Goal: Task Accomplishment & Management: Use online tool/utility

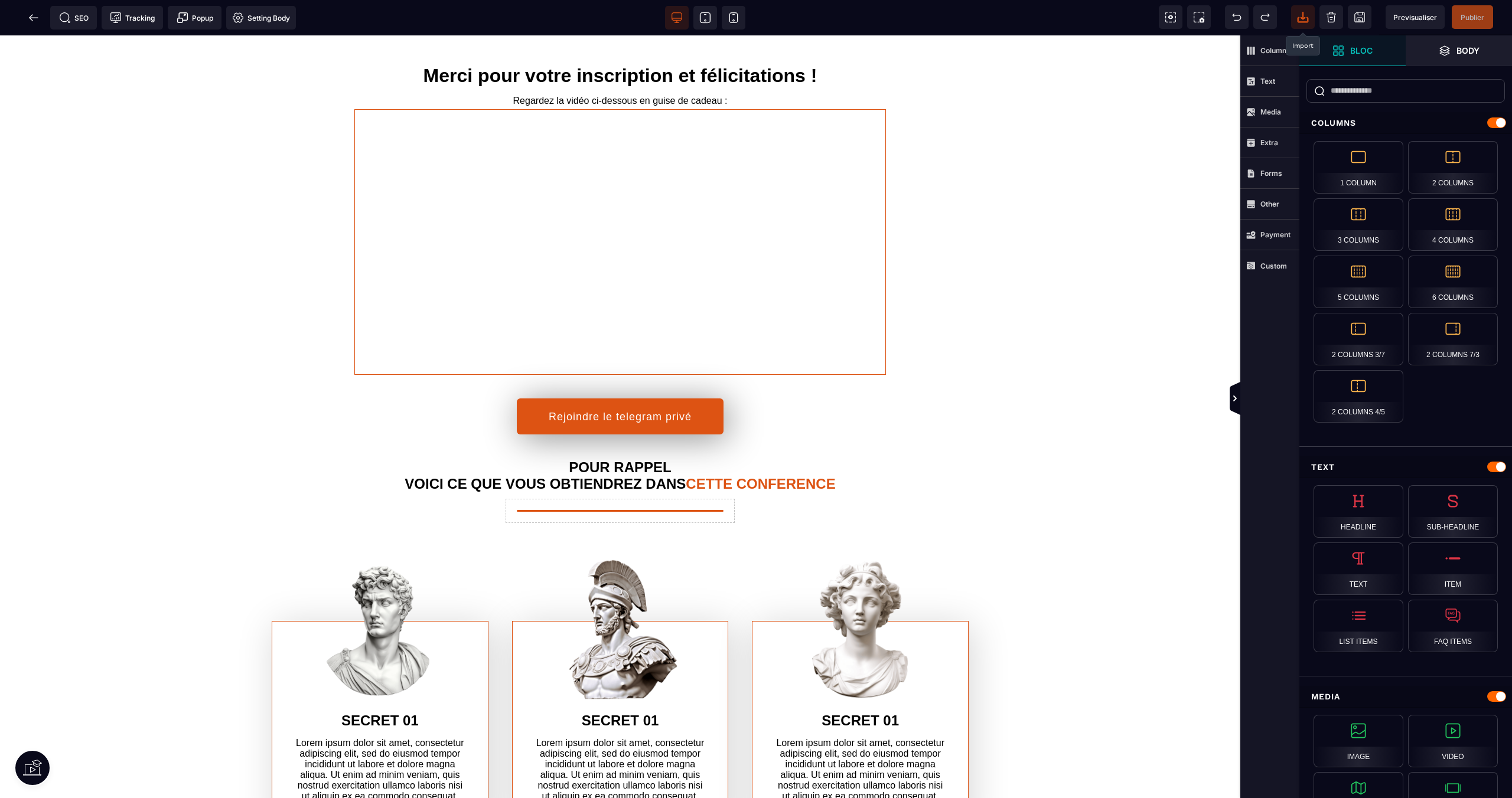
click at [1304, 16] on icon at bounding box center [1302, 17] width 11 height 11
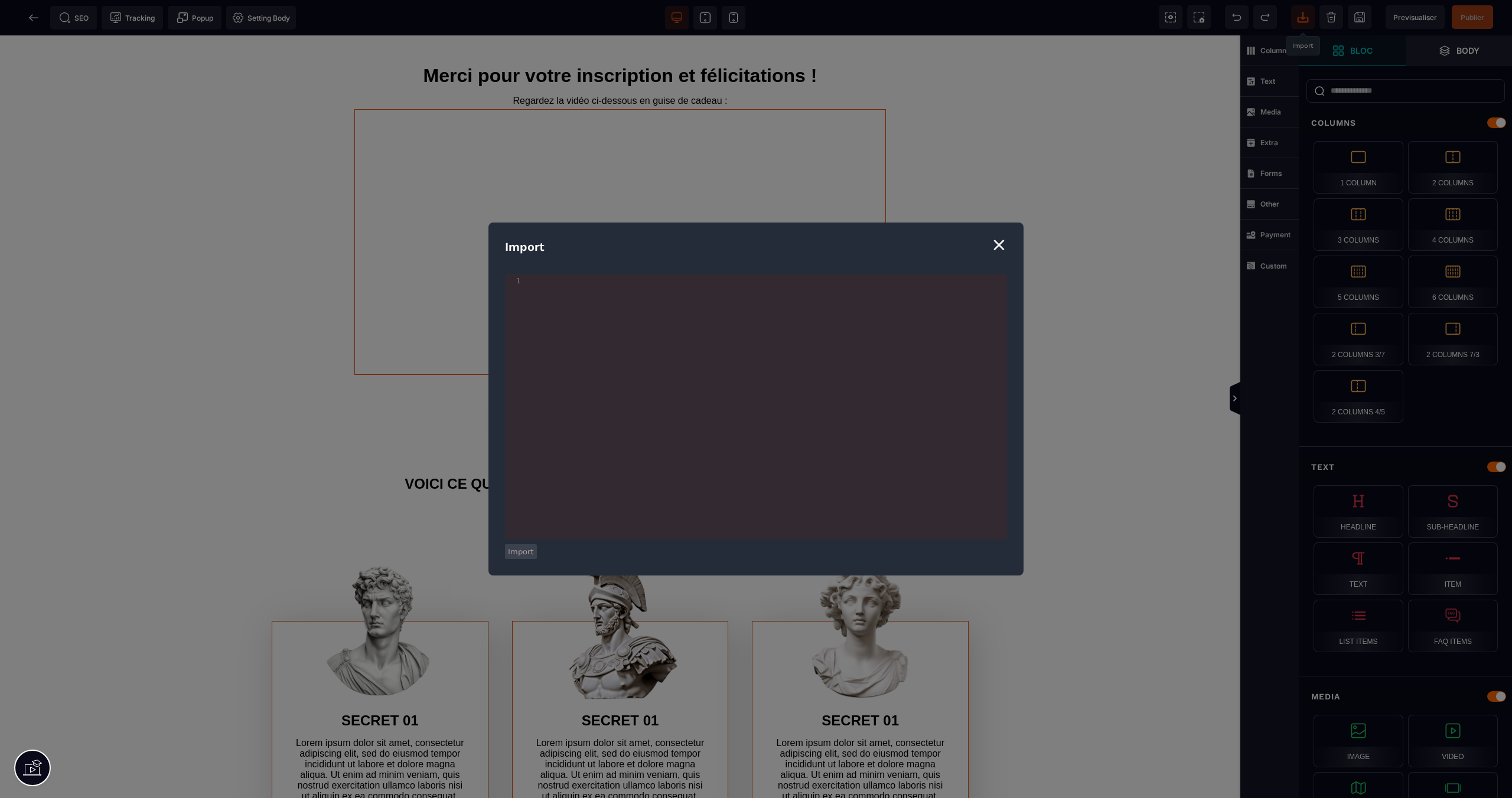
click at [1003, 241] on div "⨯" at bounding box center [998, 244] width 16 height 22
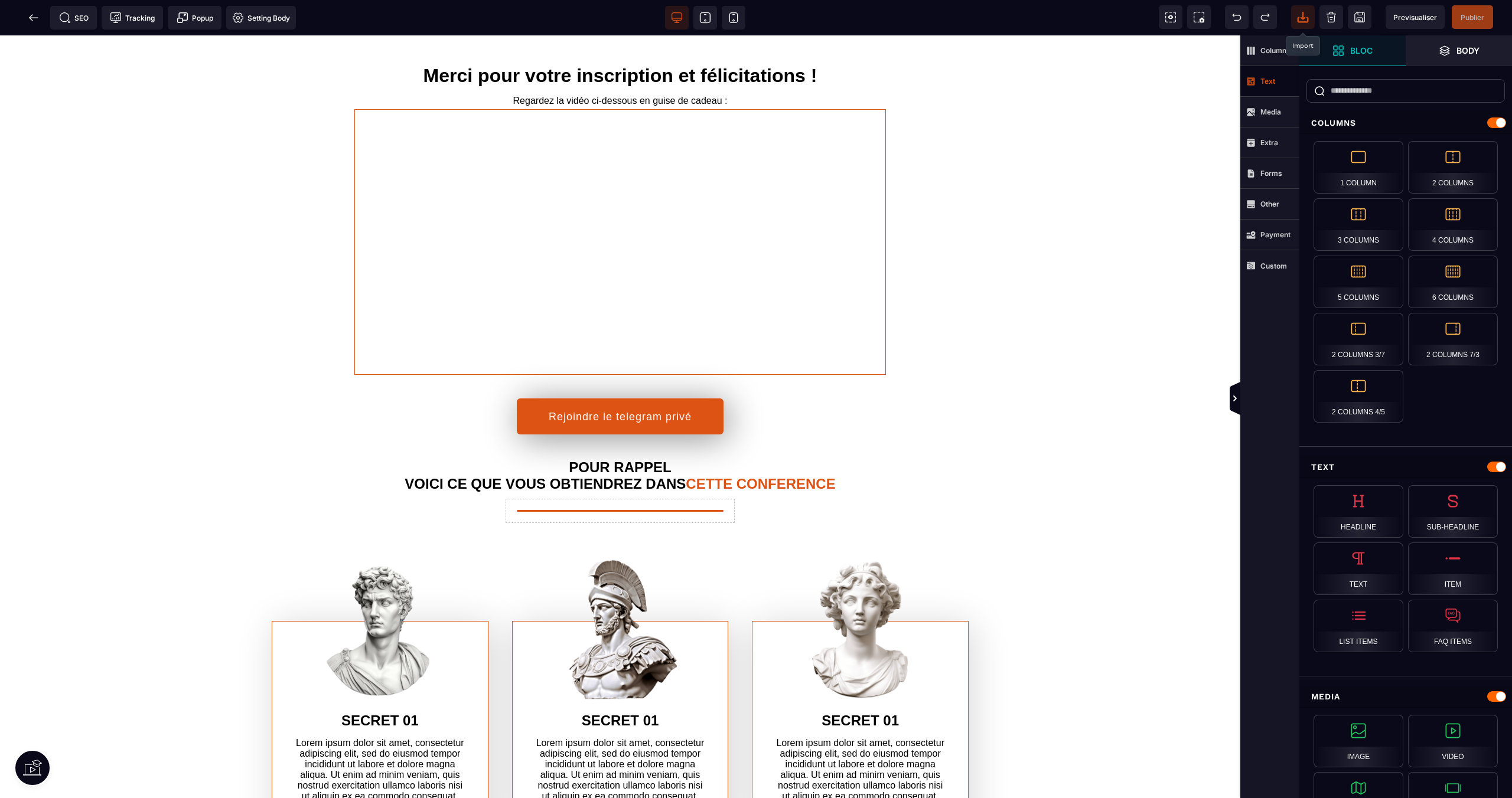
click at [1259, 74] on span "Text" at bounding box center [1269, 82] width 59 height 31
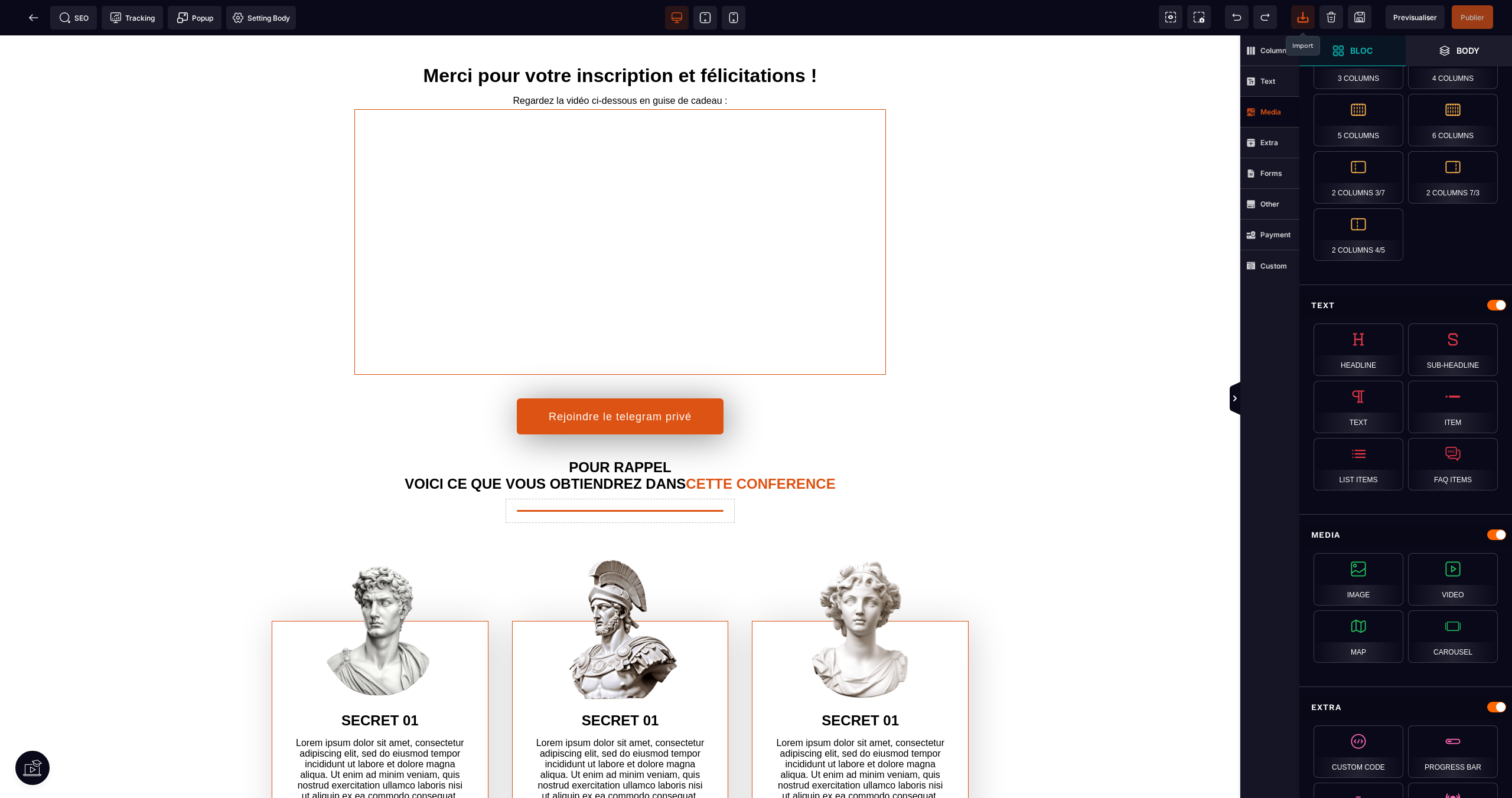
click at [1269, 99] on span "Media" at bounding box center [1269, 112] width 59 height 31
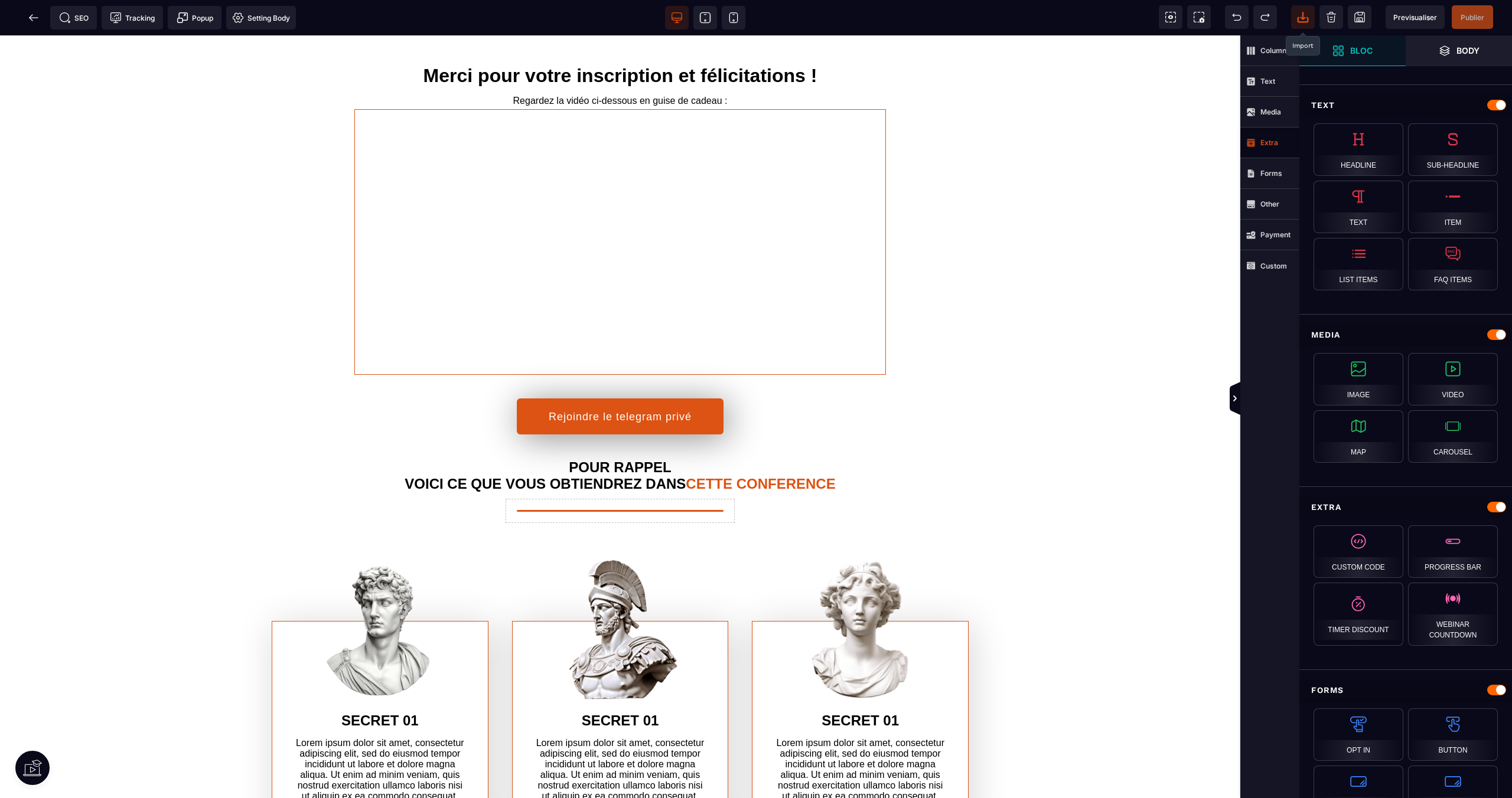
click at [1267, 145] on strong "Extra" at bounding box center [1269, 143] width 18 height 9
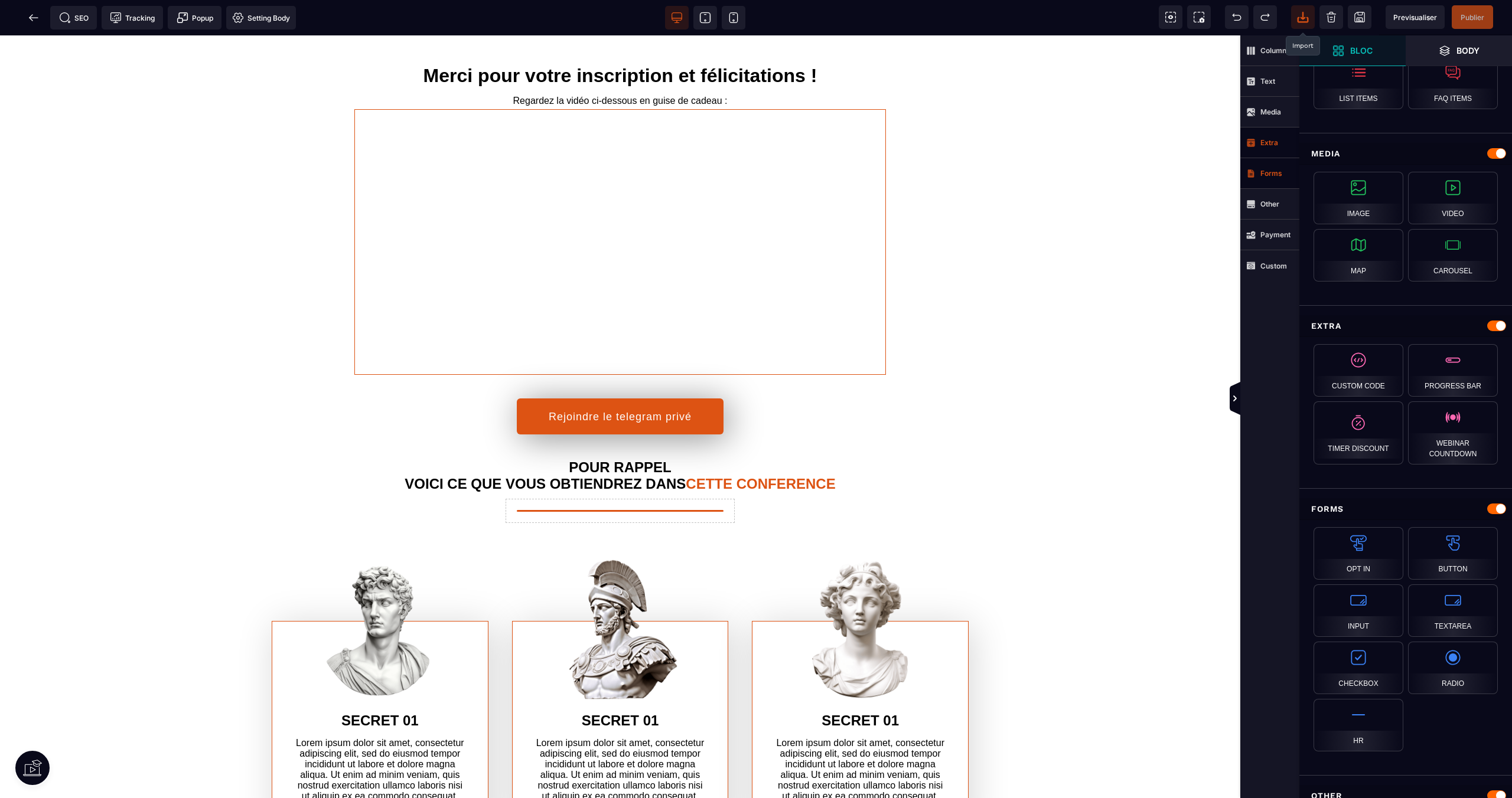
click at [1269, 168] on span "Forms" at bounding box center [1269, 173] width 59 height 31
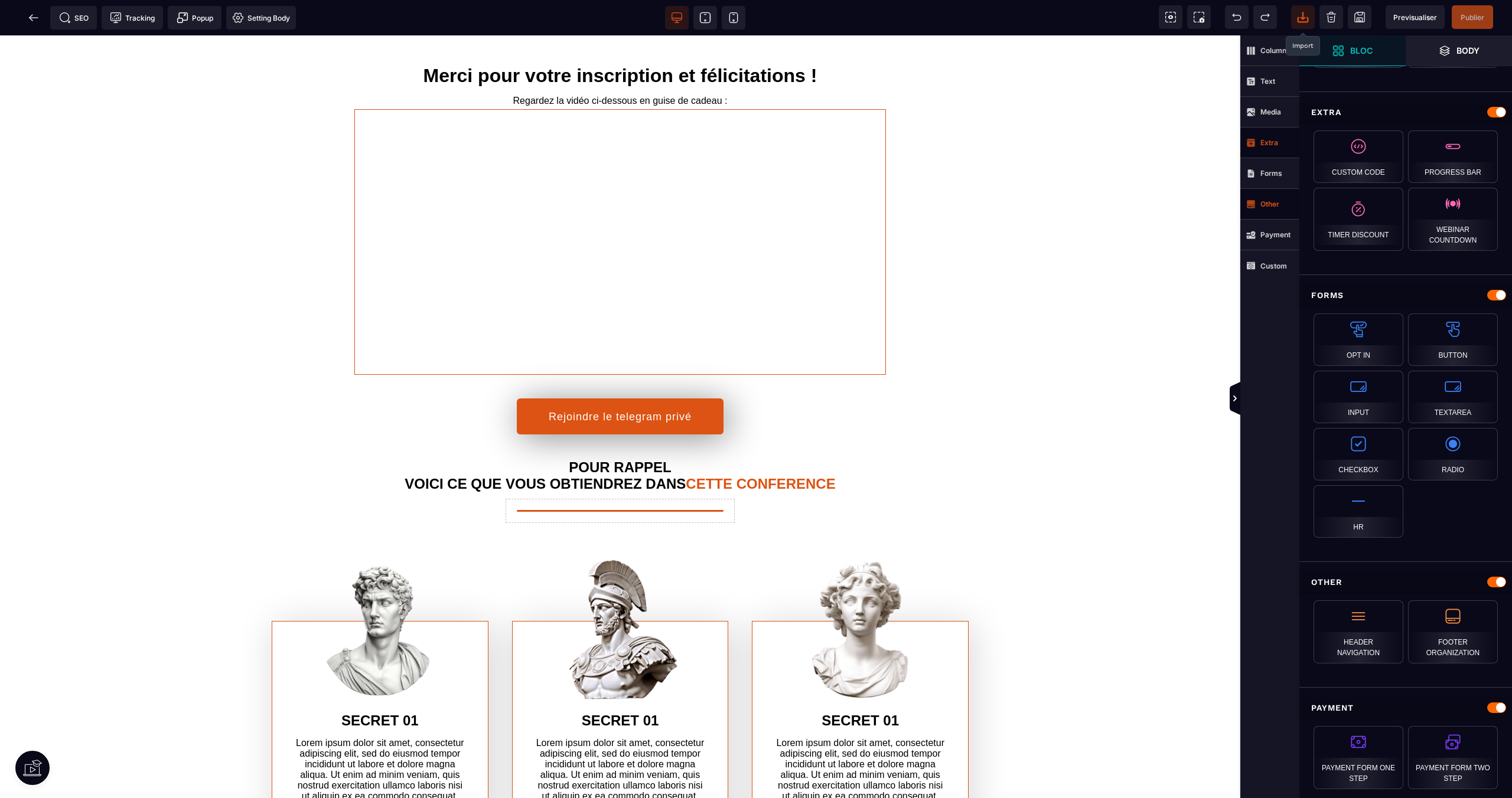
click at [1264, 209] on span "Other" at bounding box center [1269, 204] width 59 height 31
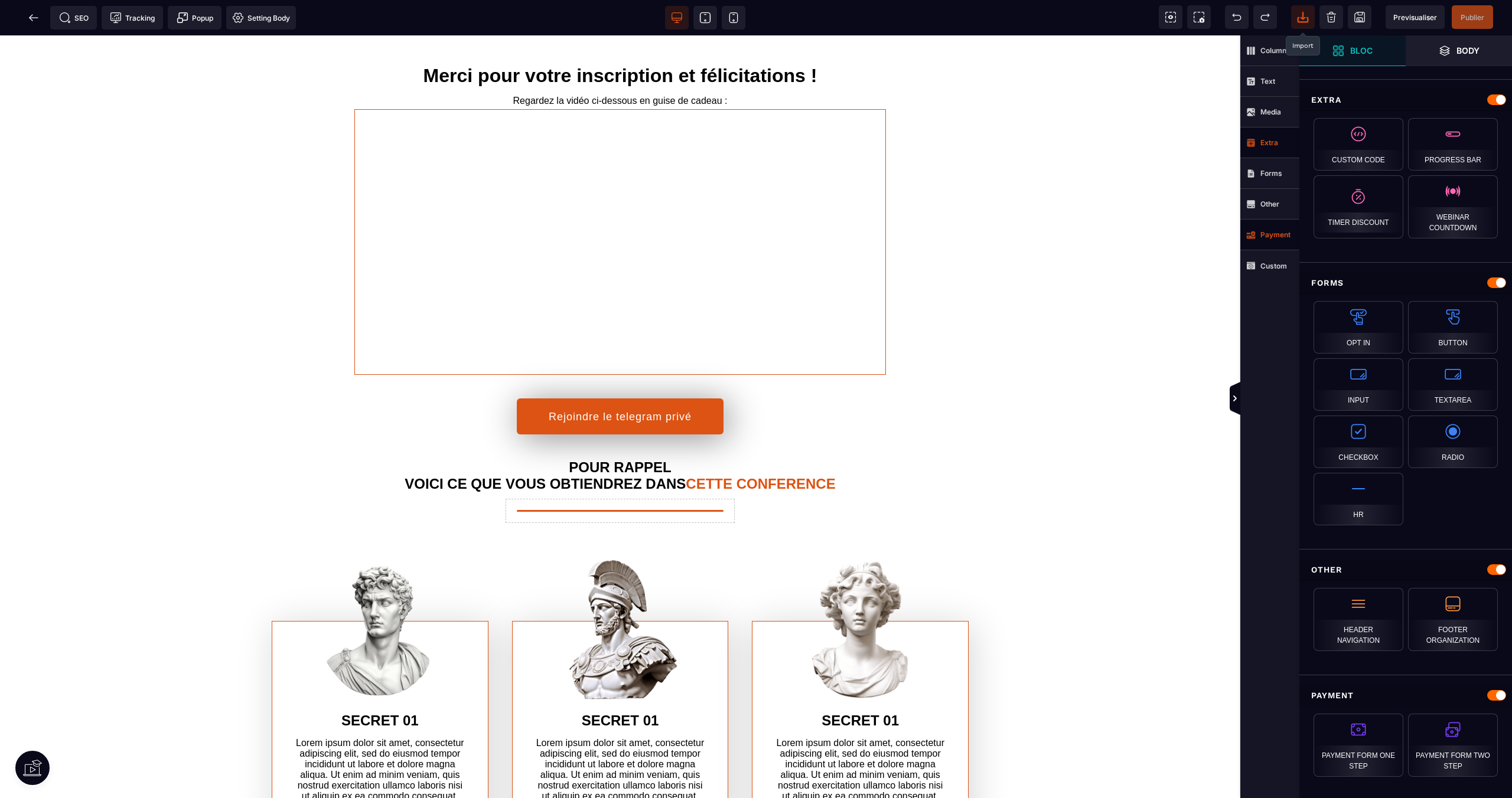
scroll to position [789, 0]
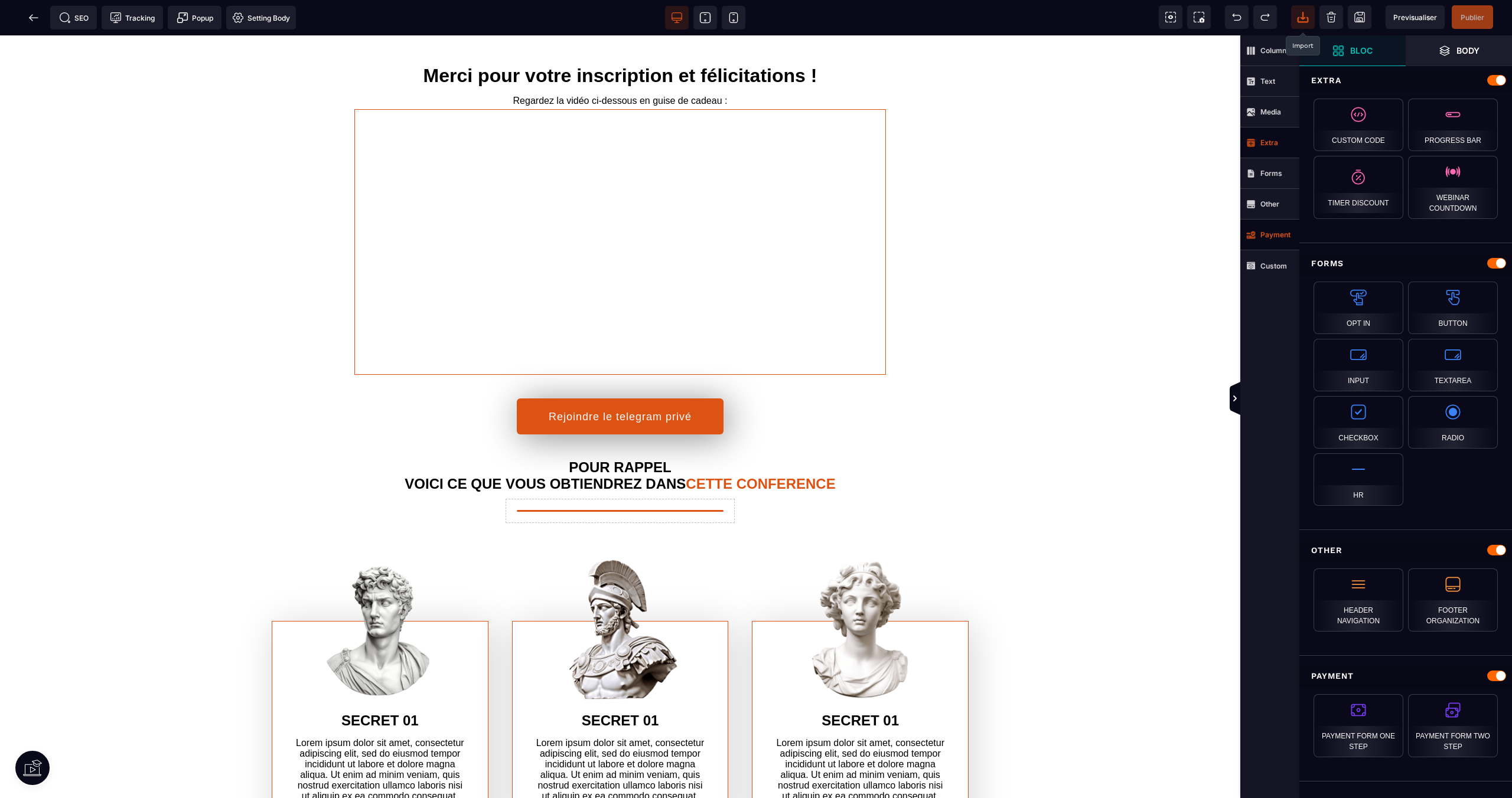
click at [1262, 227] on span "Payment" at bounding box center [1269, 235] width 59 height 31
click at [1269, 266] on strong "Custom" at bounding box center [1273, 266] width 27 height 9
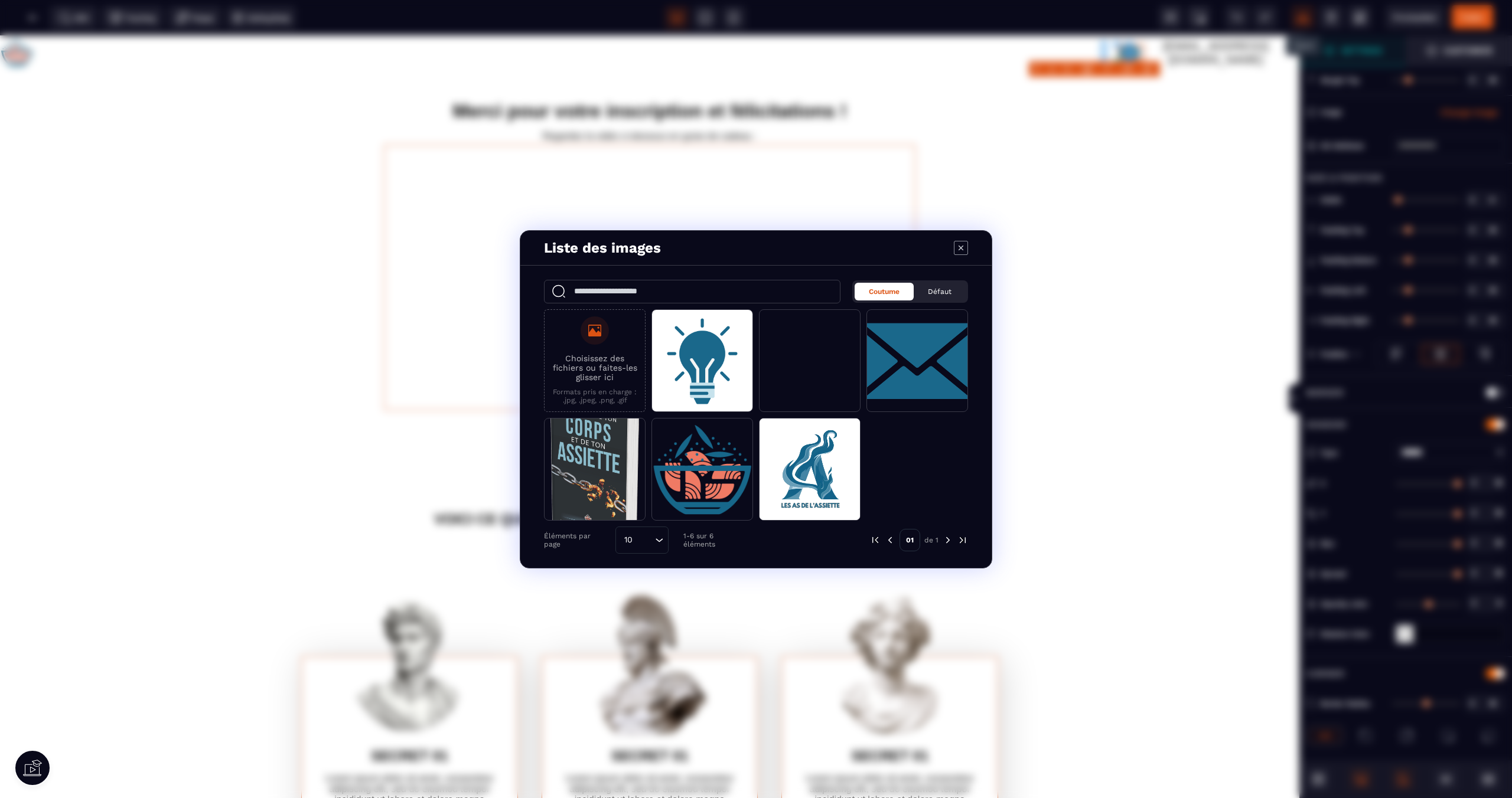
type input "*"
type input "**"
type input "*"
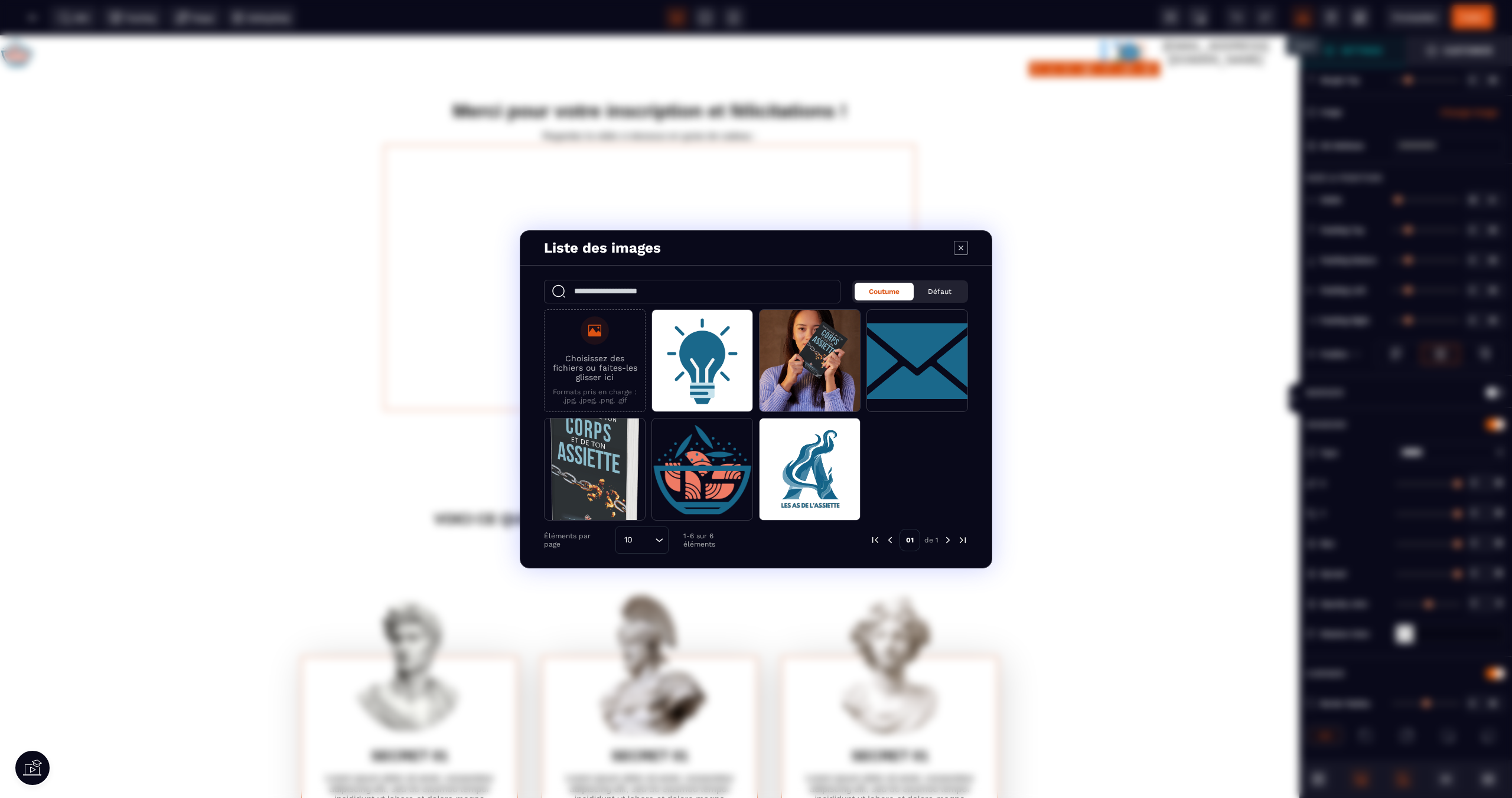
type input "*"
select select "**"
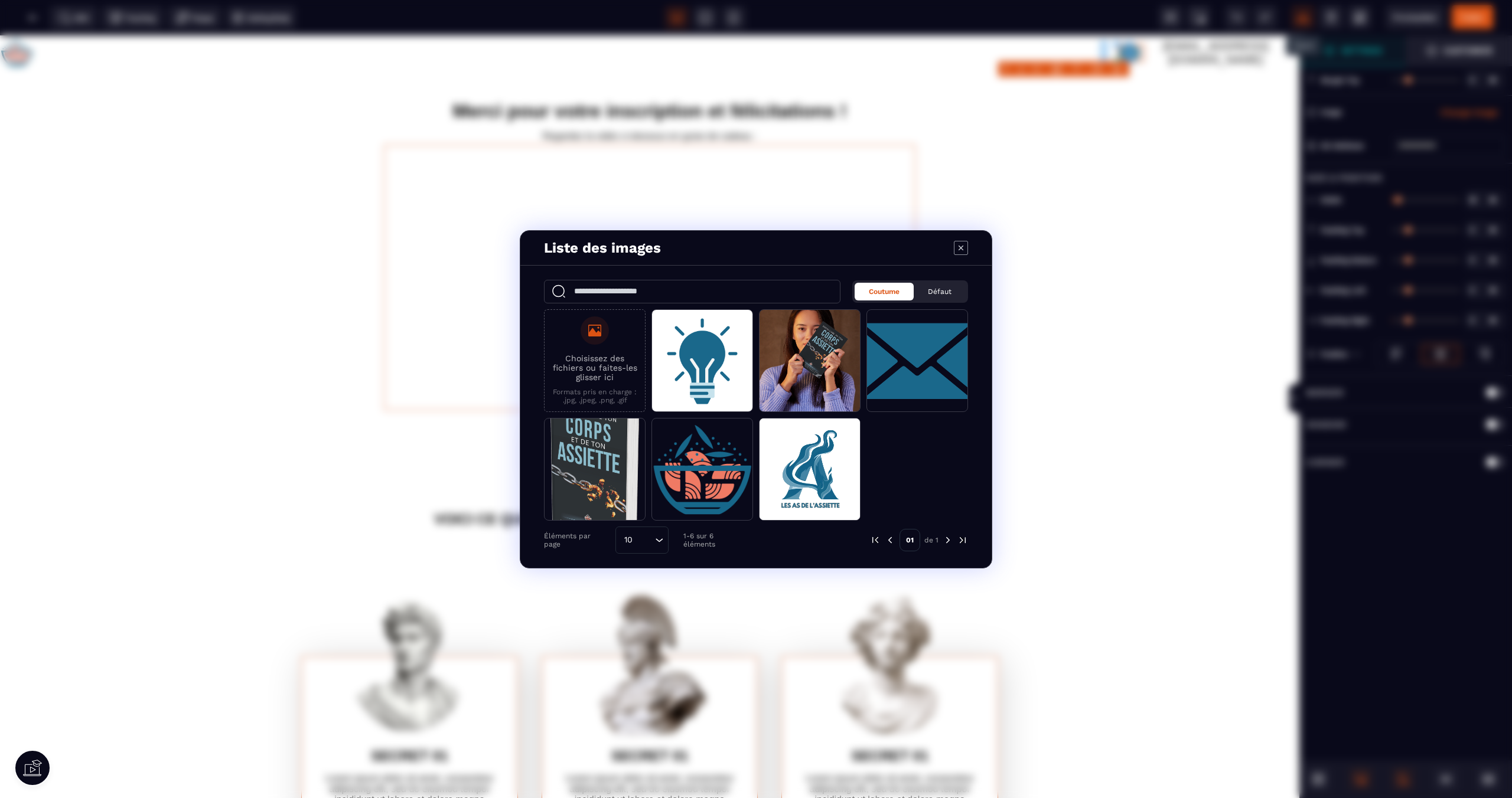
click at [962, 246] on icon "Modal window" at bounding box center [961, 248] width 15 height 14
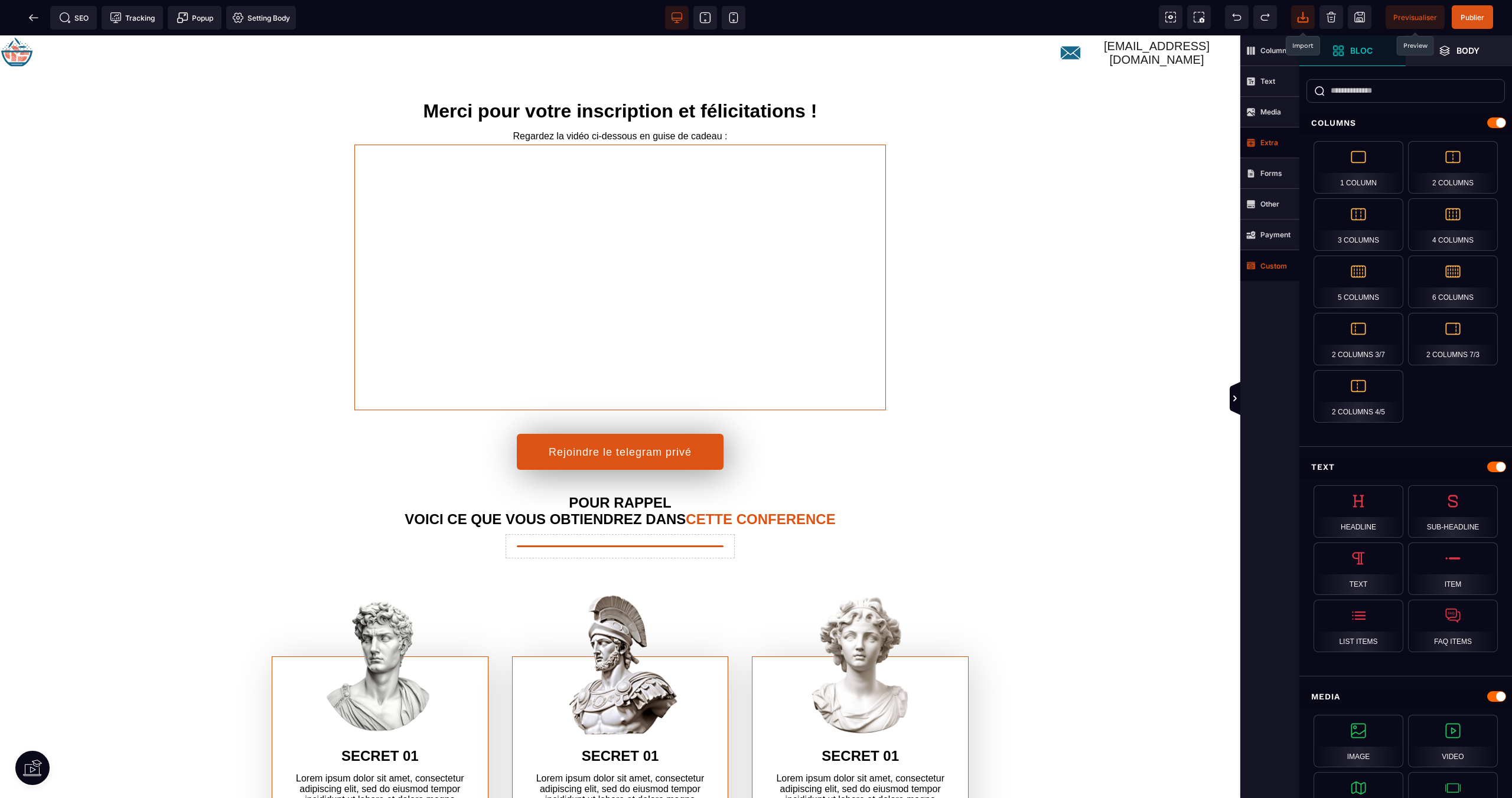
click at [1404, 20] on span "Previsualiser" at bounding box center [1414, 18] width 44 height 9
drag, startPoint x: 433, startPoint y: 58, endPoint x: 504, endPoint y: 69, distance: 71.8
click at [504, 69] on div "[EMAIL_ADDRESS][DOMAIN_NAME]" at bounding box center [620, 53] width 1240 height 35
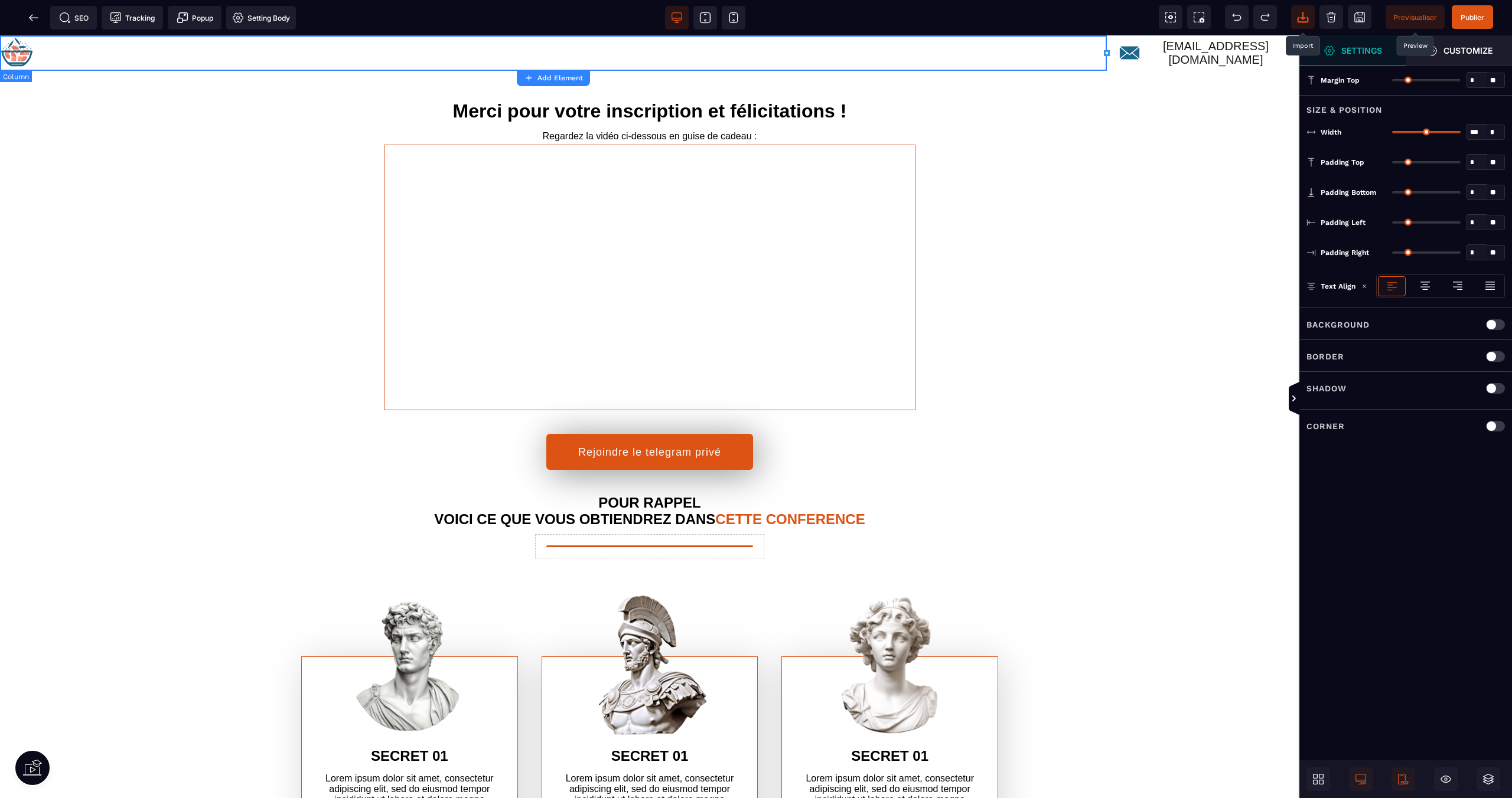
click at [1004, 66] on div at bounding box center [553, 53] width 1107 height 35
drag, startPoint x: 487, startPoint y: 48, endPoint x: 626, endPoint y: 136, distance: 164.5
click at [33, 61] on img at bounding box center [17, 51] width 34 height 33
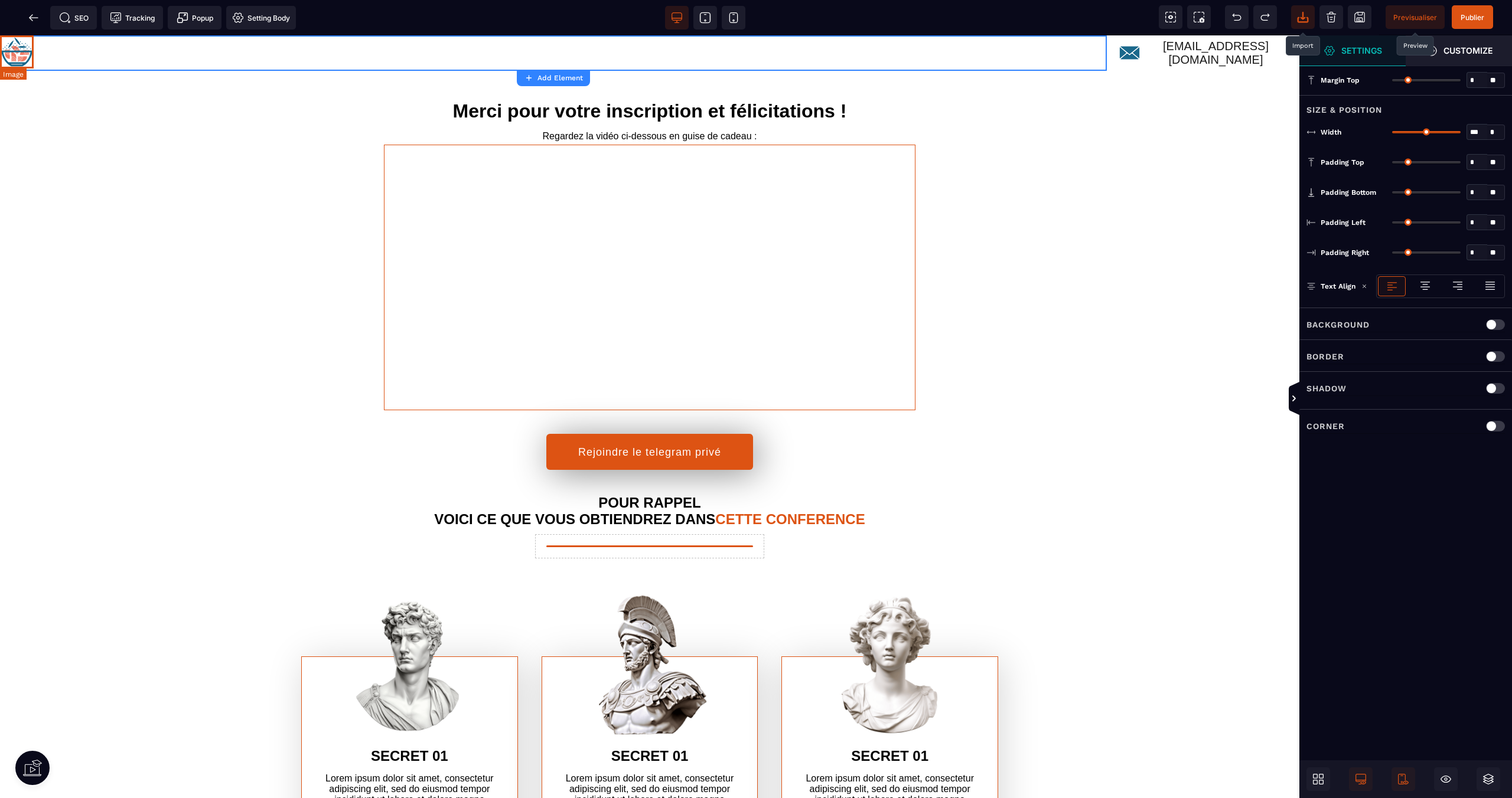
select select "**"
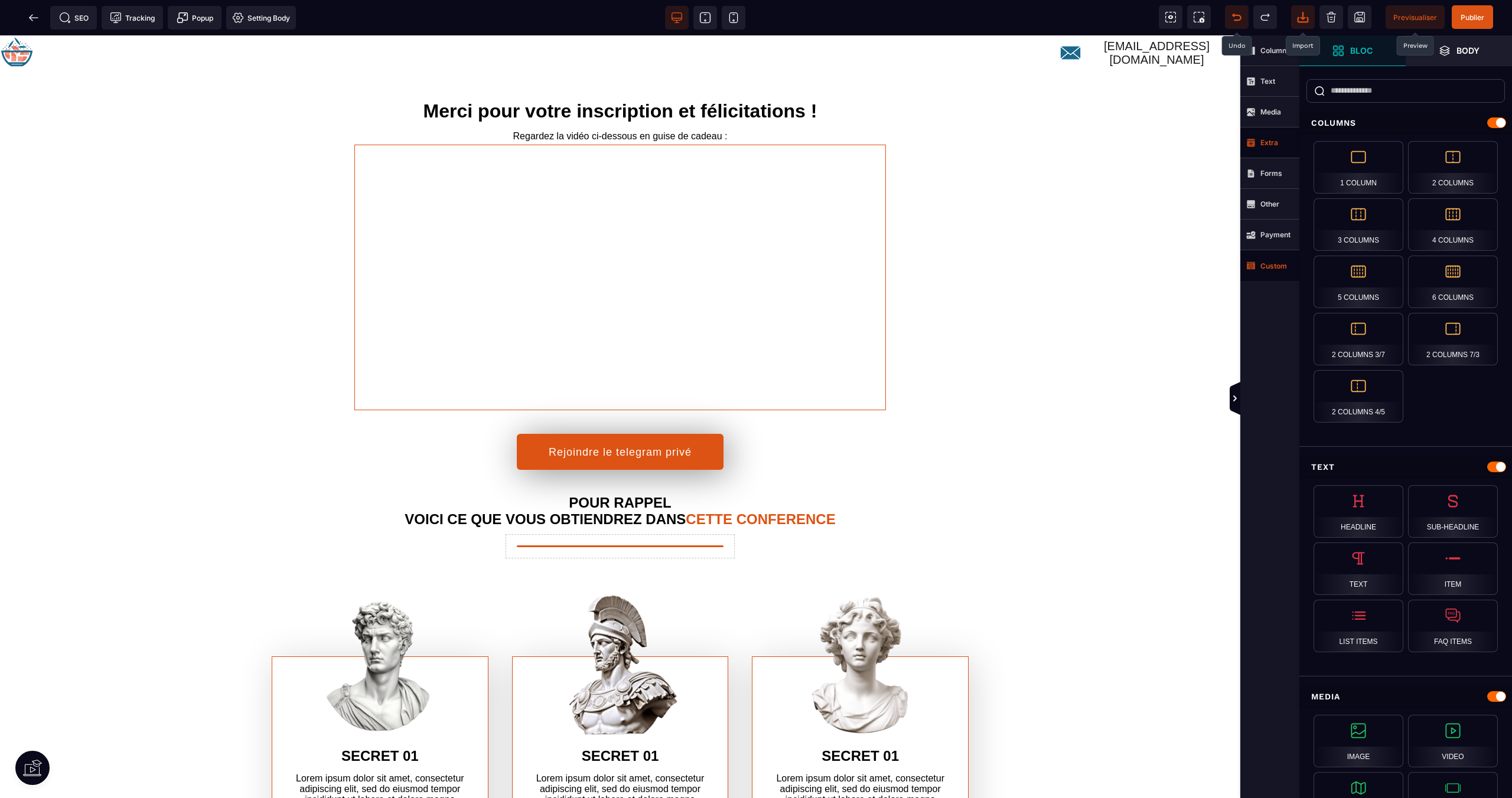
click at [1229, 13] on span at bounding box center [1236, 17] width 24 height 24
select select "**"
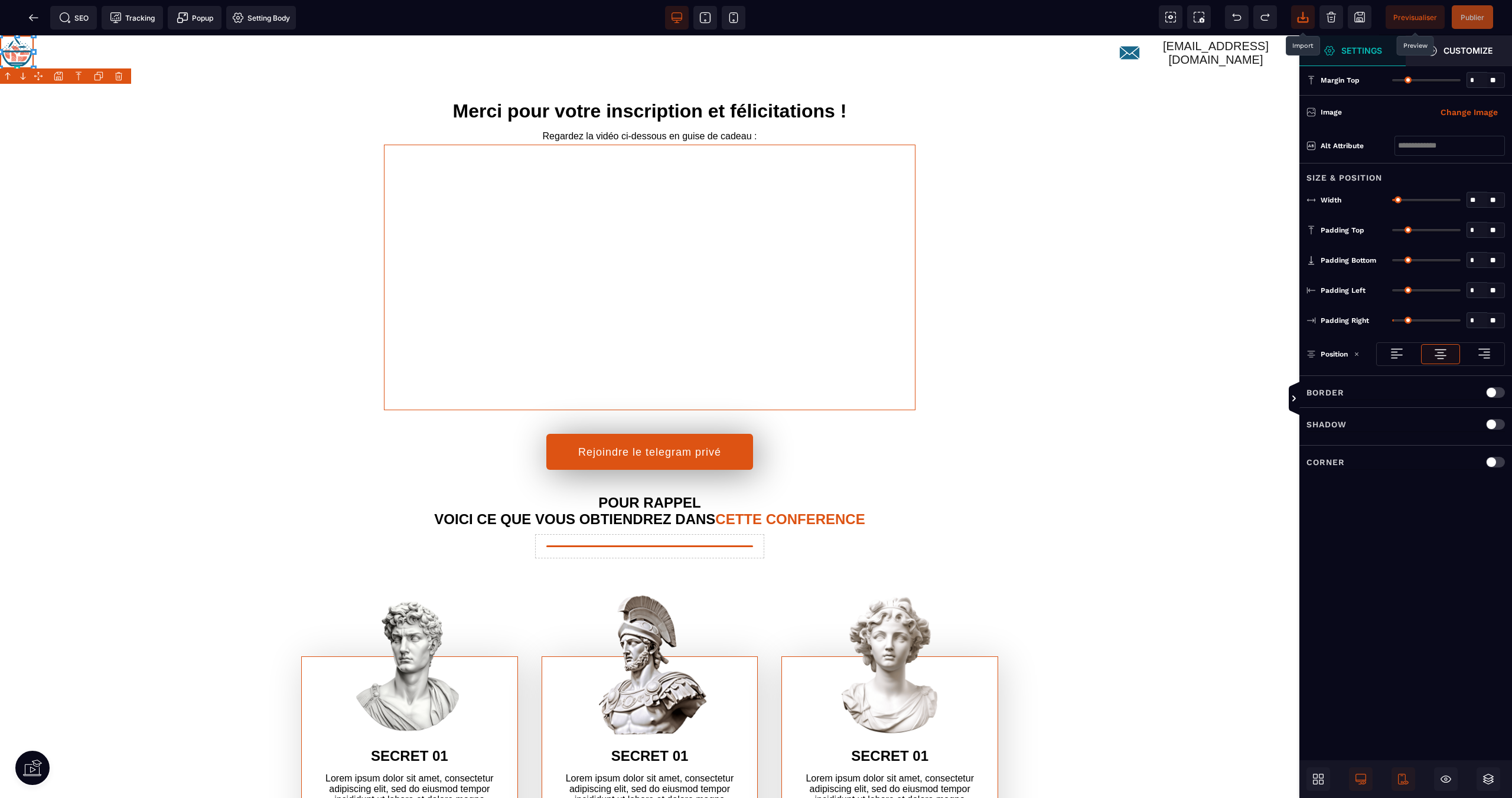
click at [1231, 13] on icon at bounding box center [1236, 17] width 11 height 11
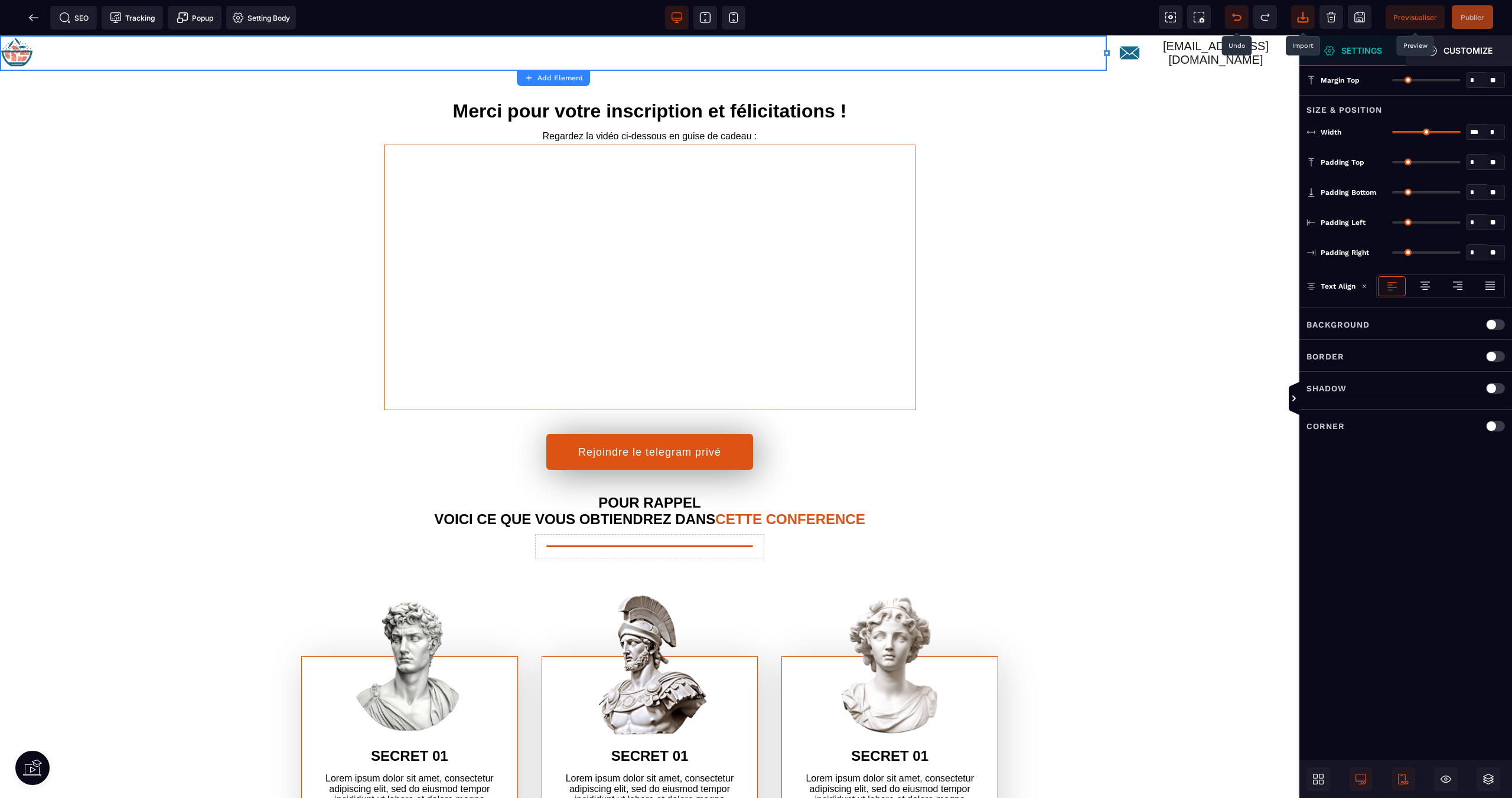
click at [1237, 18] on icon at bounding box center [1236, 17] width 11 height 11
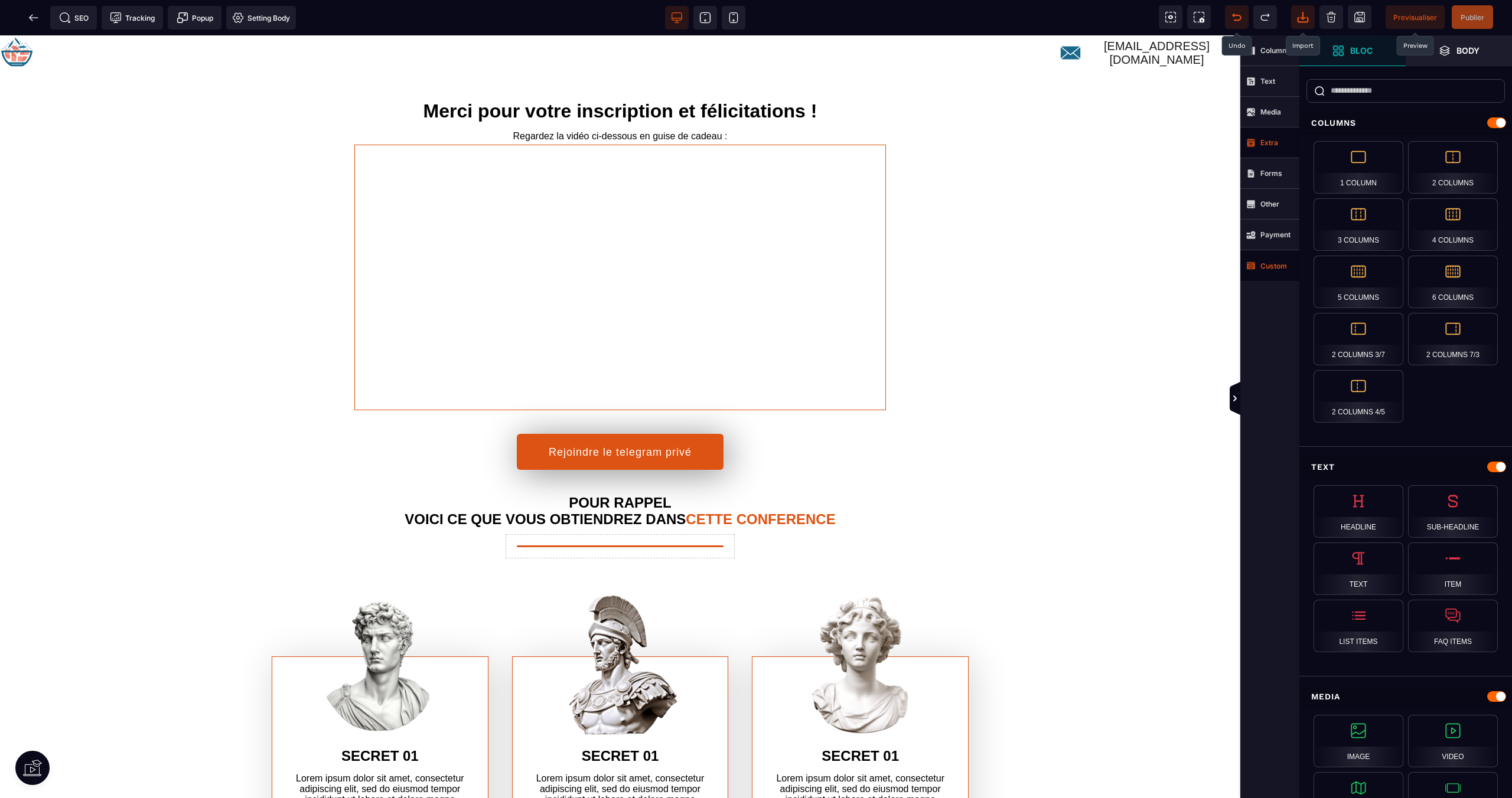
click at [1233, 17] on icon at bounding box center [1236, 17] width 11 height 11
select select "**"
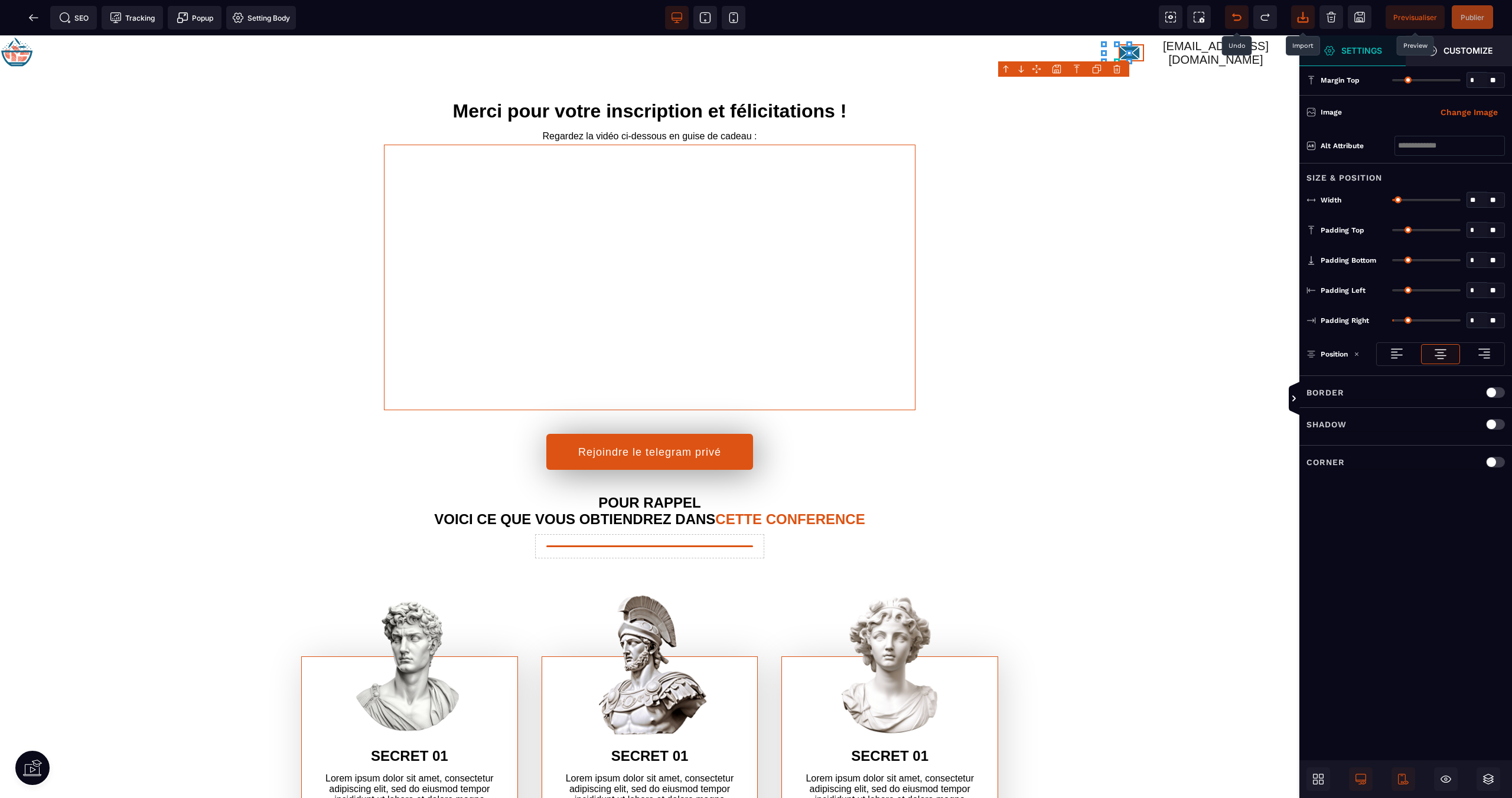
click at [1233, 17] on icon at bounding box center [1236, 17] width 11 height 11
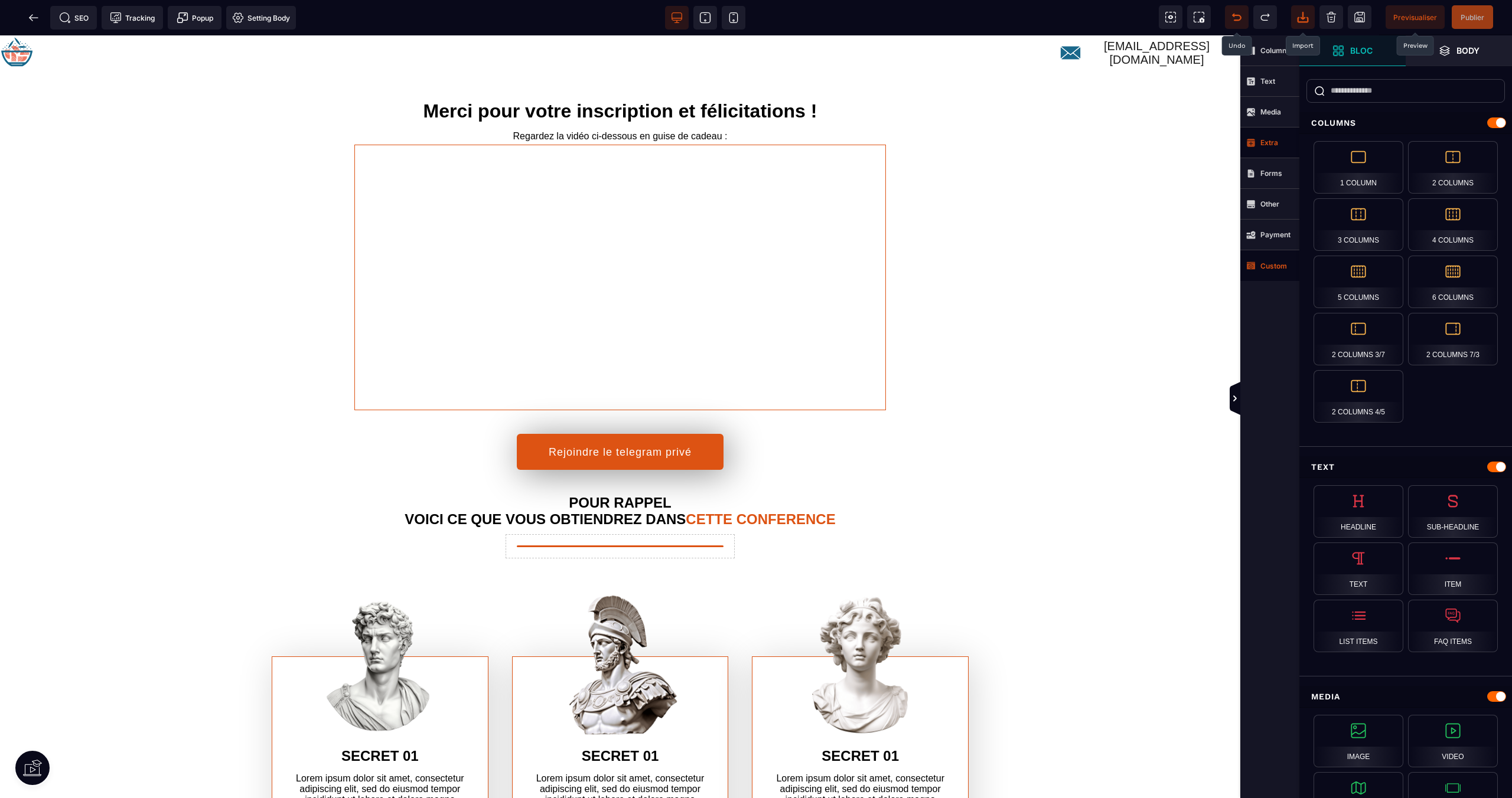
click at [1233, 17] on icon at bounding box center [1236, 17] width 11 height 11
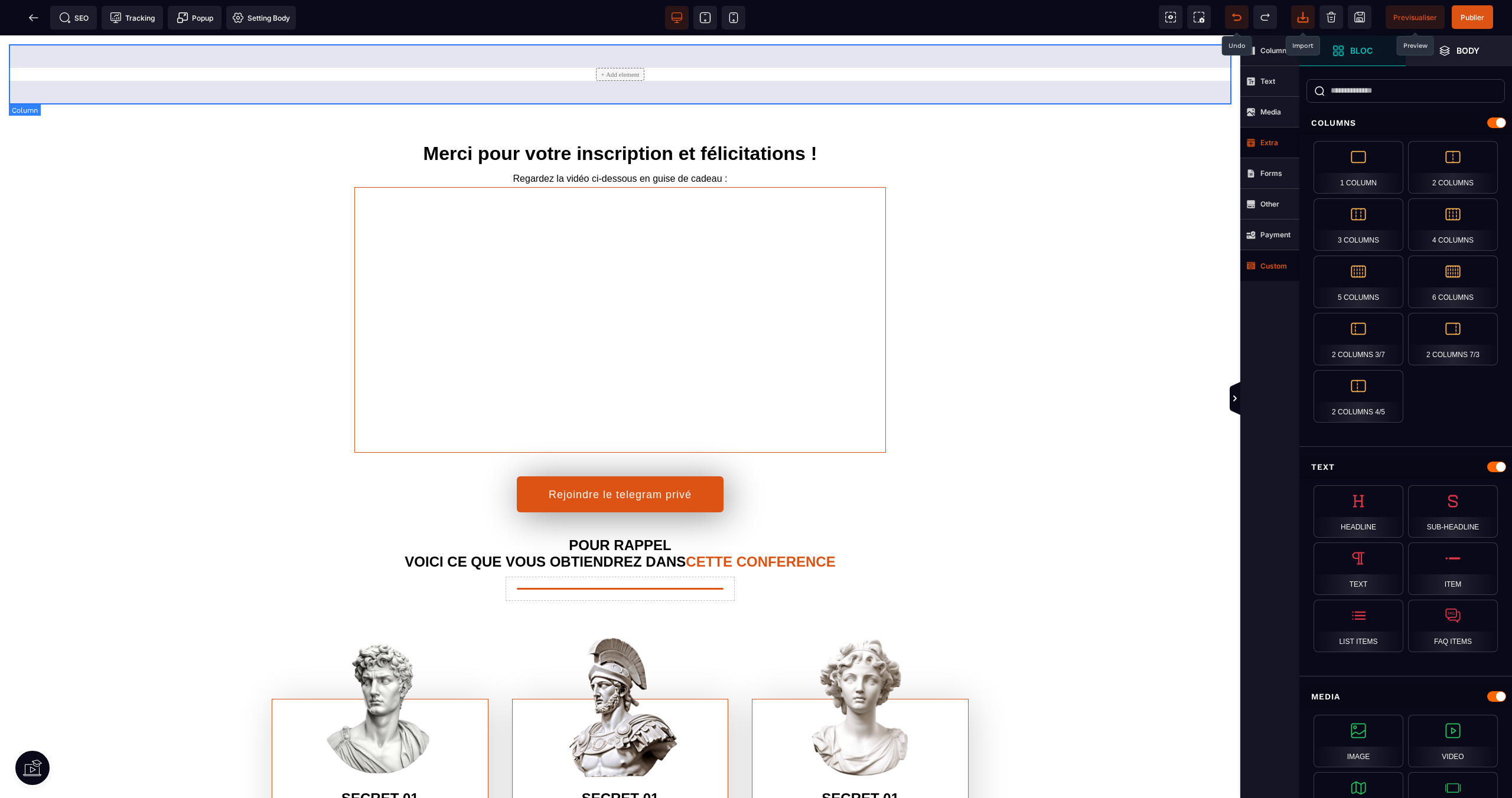
click at [649, 74] on div "+ Add element" at bounding box center [621, 74] width 1223 height 13
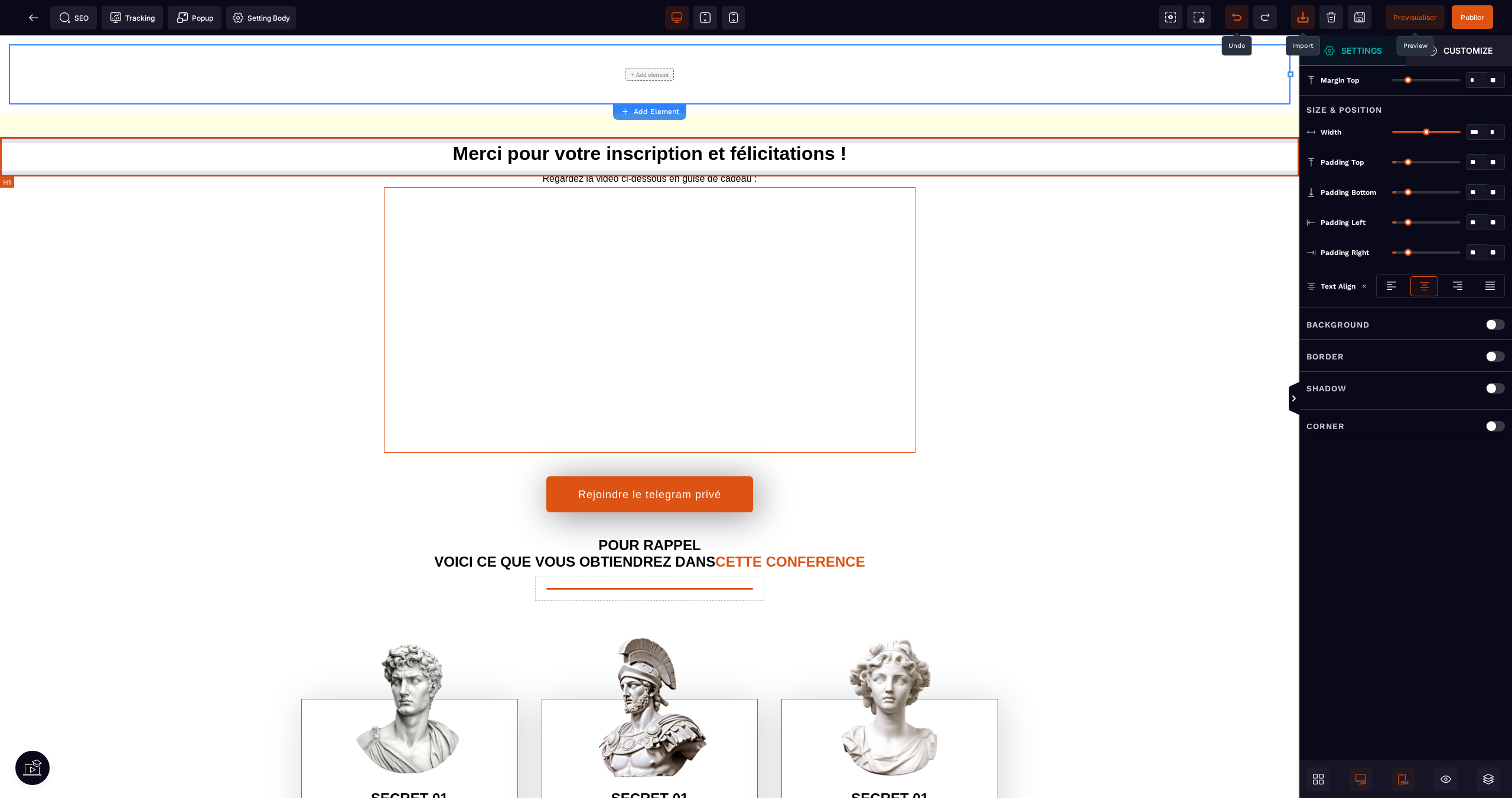
click at [1107, 139] on h1 "Merci pour votre inscription et félicitations !" at bounding box center [650, 154] width 1299 height 34
select select "***"
select select
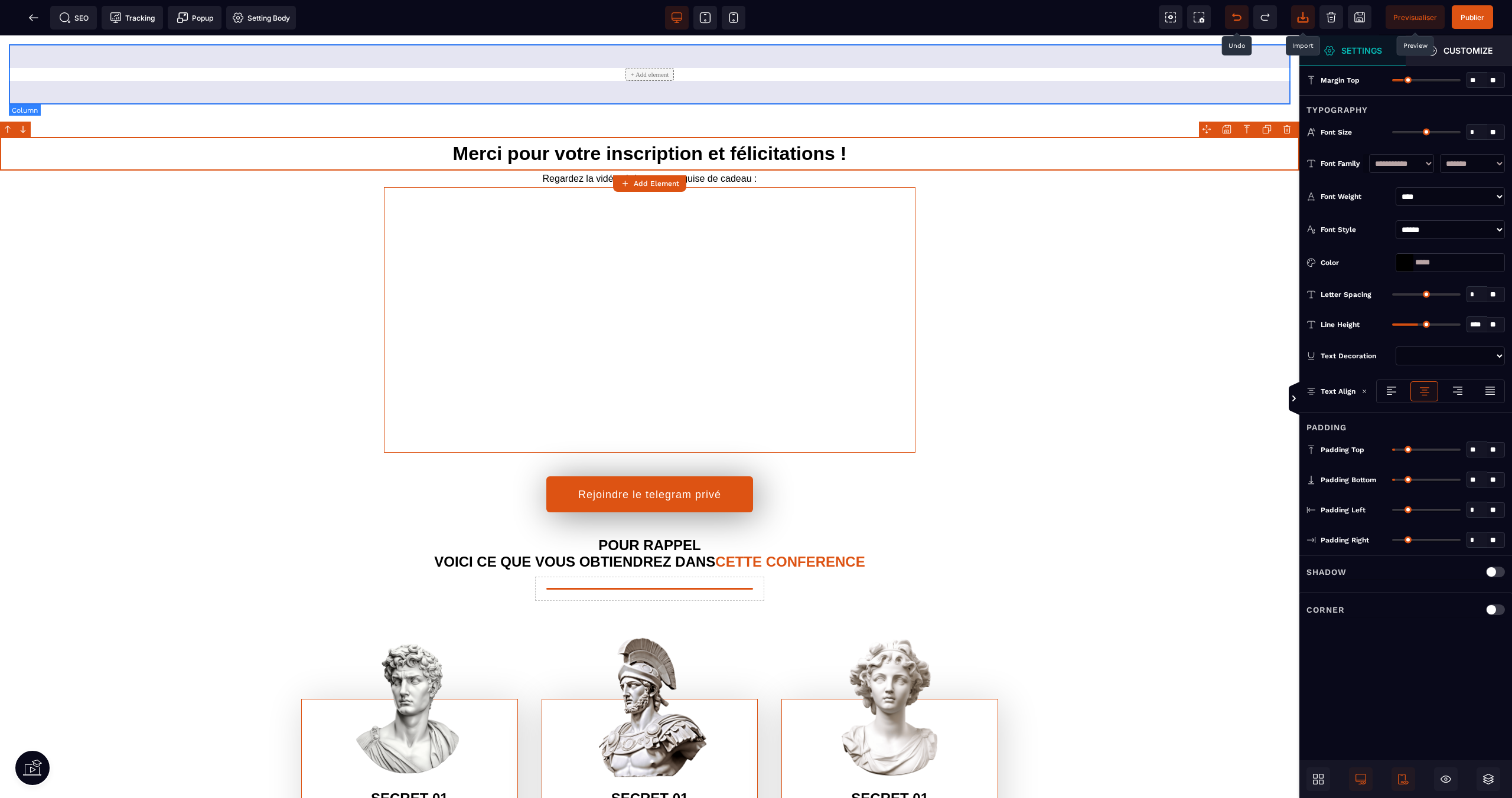
click at [1143, 86] on div "+ Add element" at bounding box center [650, 74] width 1281 height 60
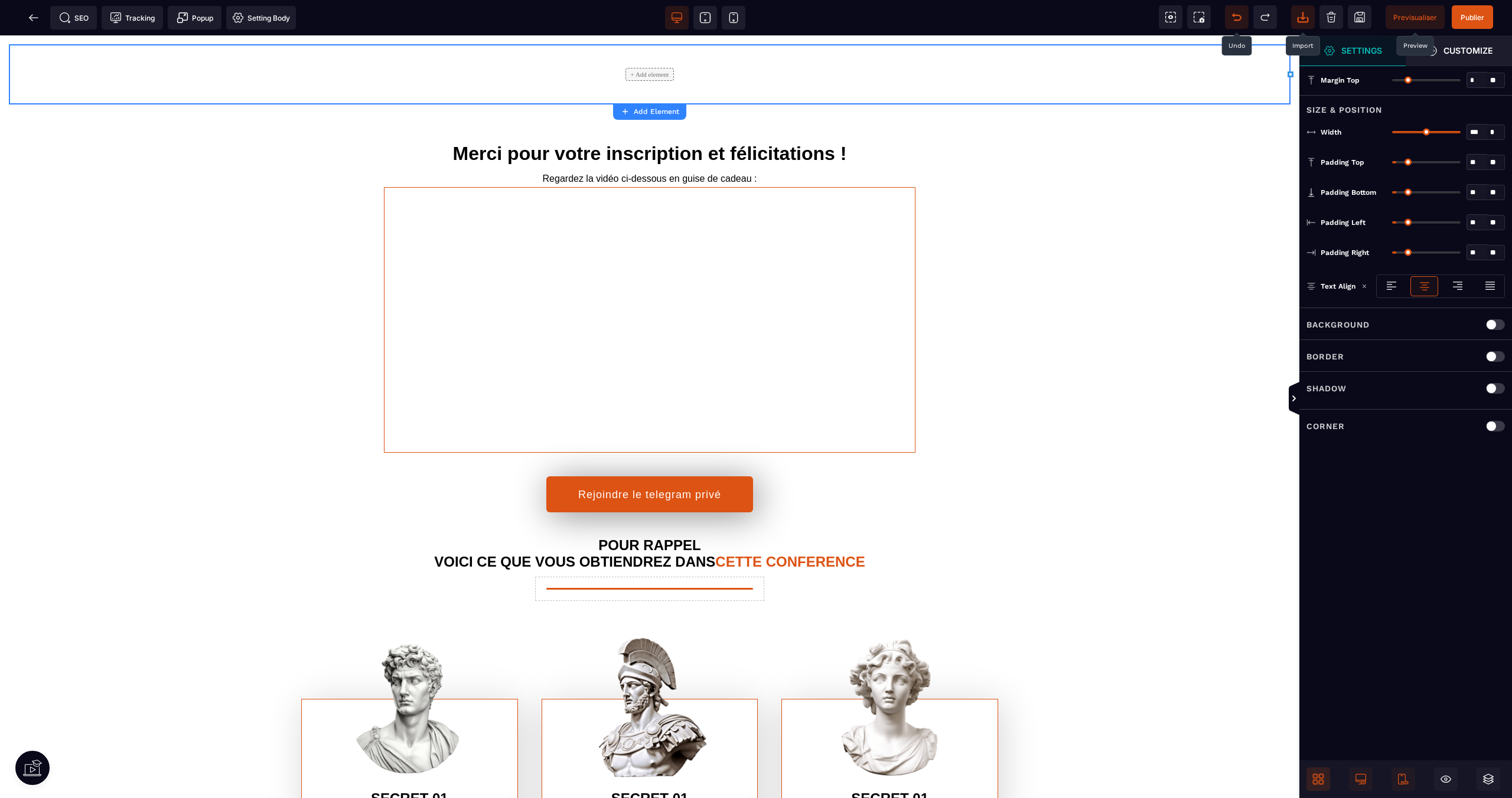
click at [1314, 775] on icon at bounding box center [1317, 779] width 11 height 11
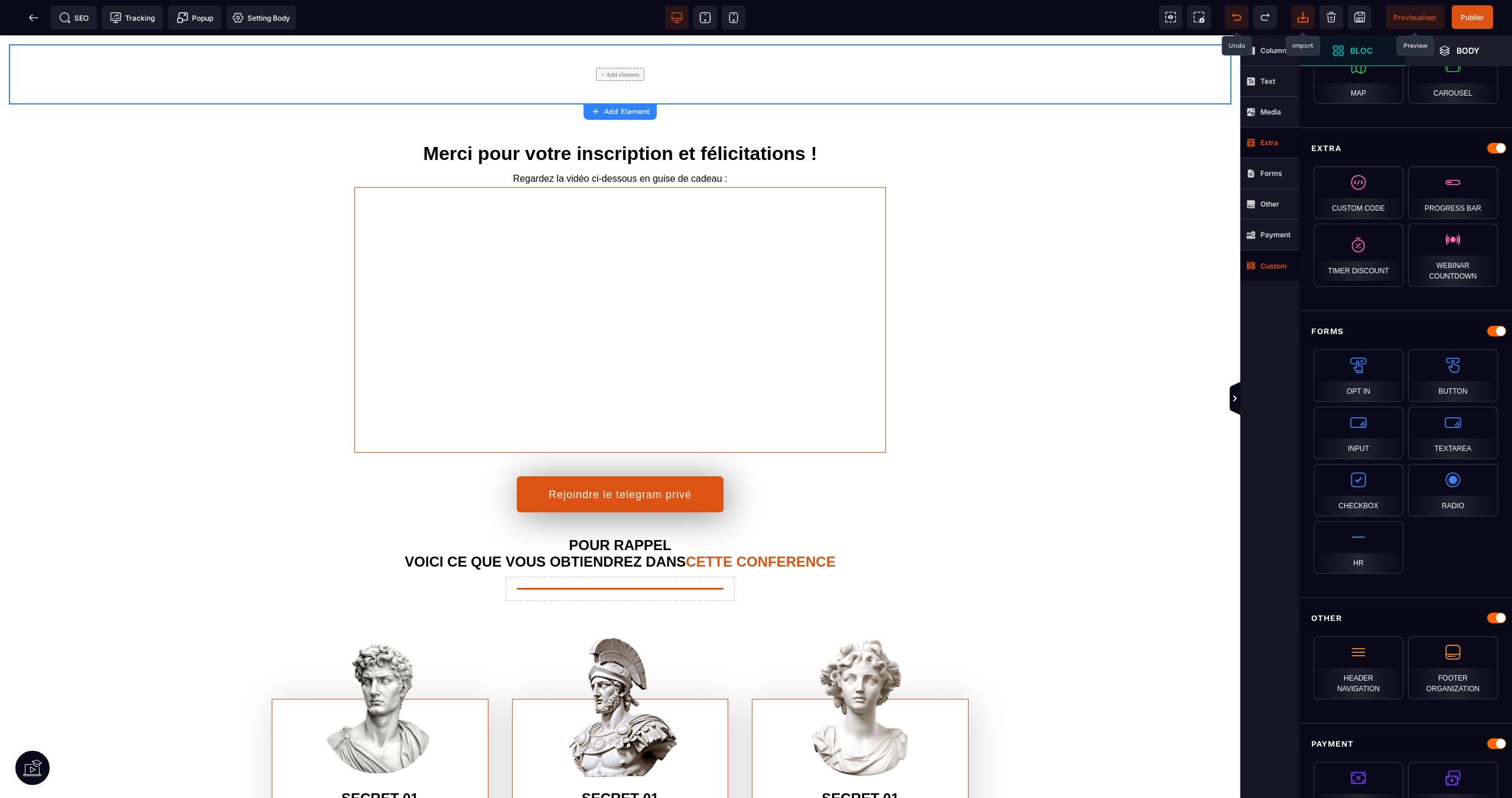
scroll to position [789, 0]
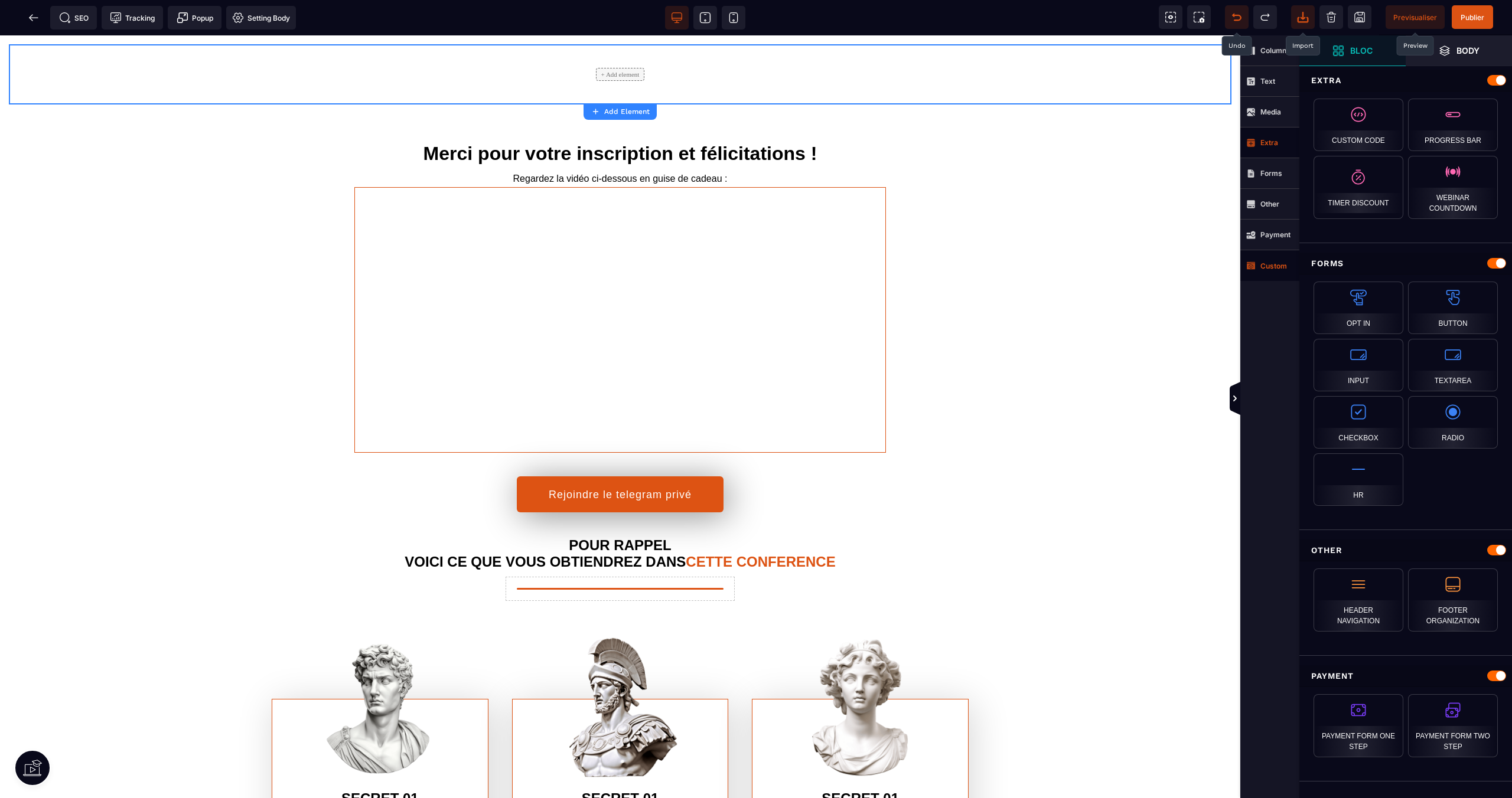
click at [1262, 265] on strong "Custom" at bounding box center [1273, 266] width 27 height 9
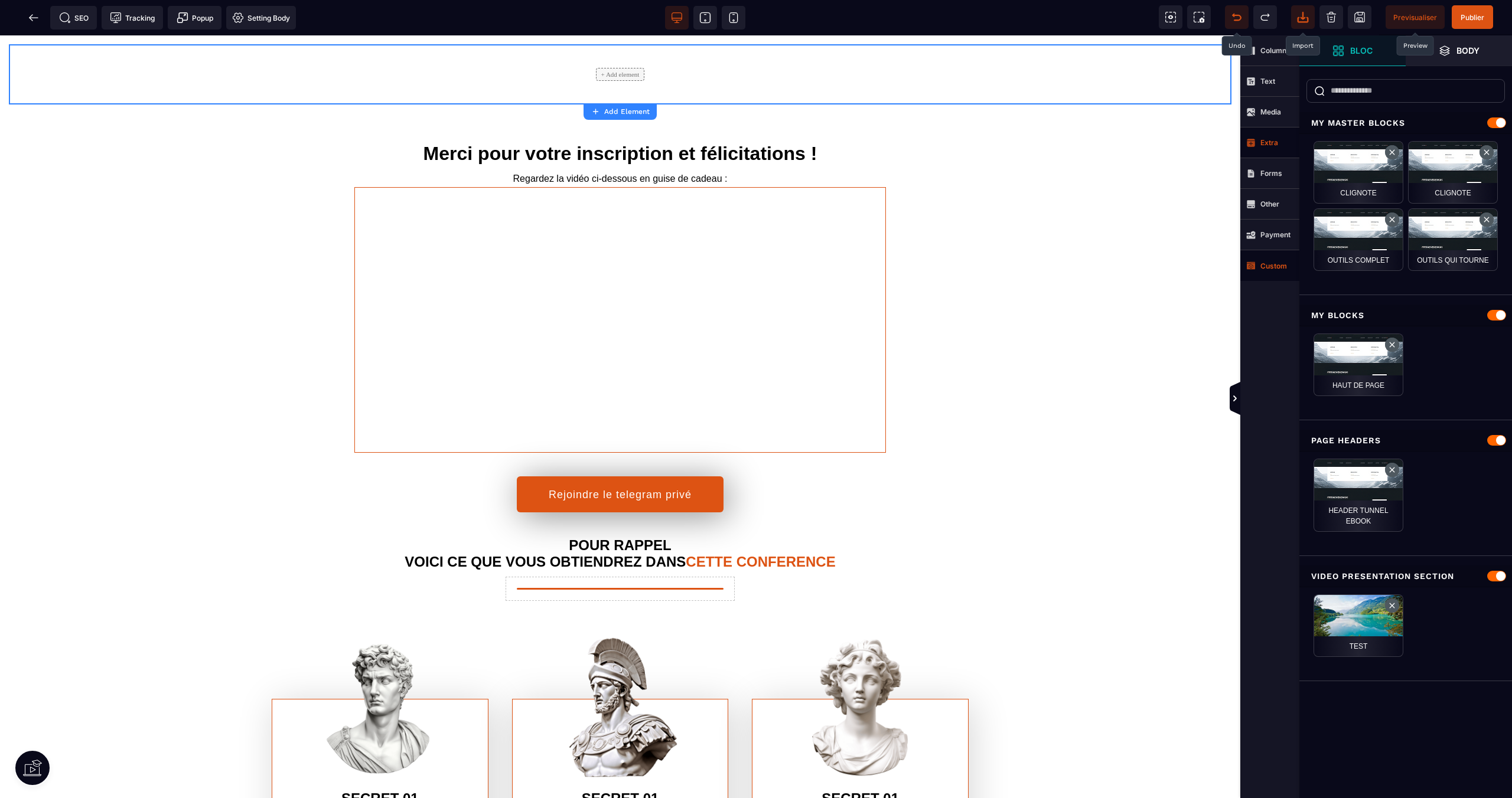
scroll to position [0, 0]
click at [1472, 15] on span "Publier" at bounding box center [1472, 18] width 24 height 9
click at [32, 17] on icon at bounding box center [34, 17] width 9 height 1
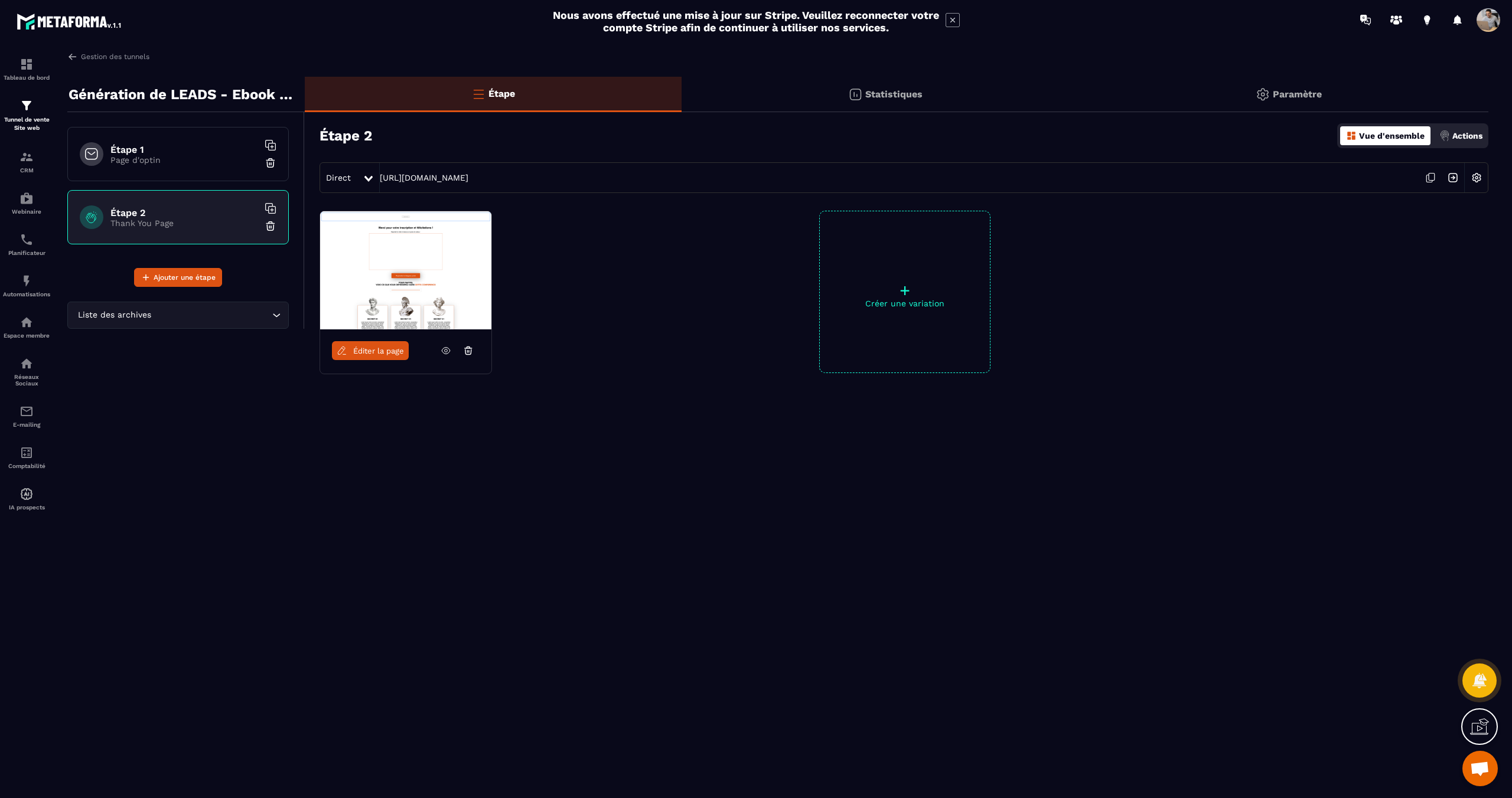
click at [156, 153] on h6 "Étape 1" at bounding box center [184, 150] width 147 height 11
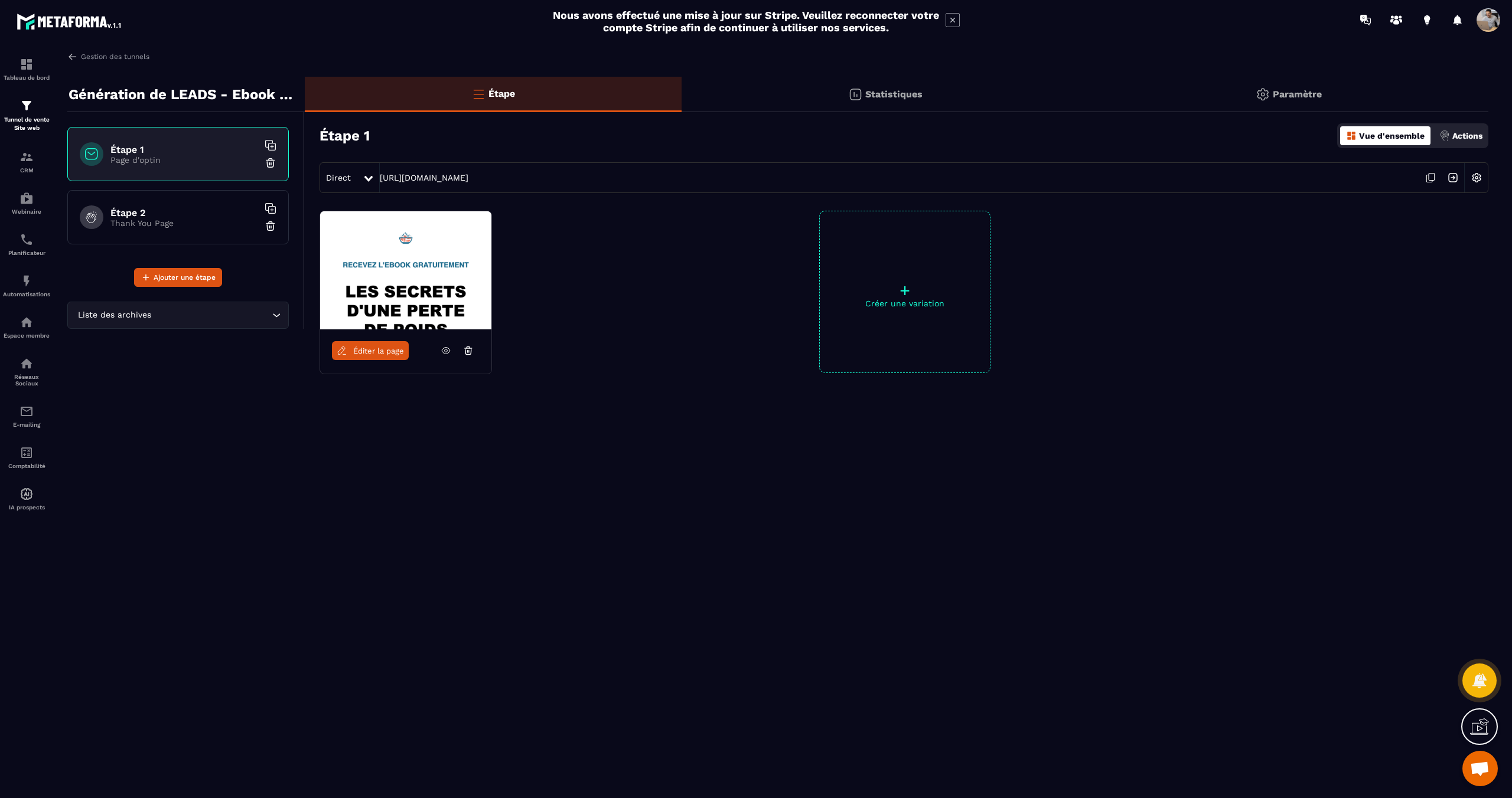
click at [393, 349] on span "Éditer la page" at bounding box center [379, 351] width 51 height 9
